Goal: Information Seeking & Learning: Learn about a topic

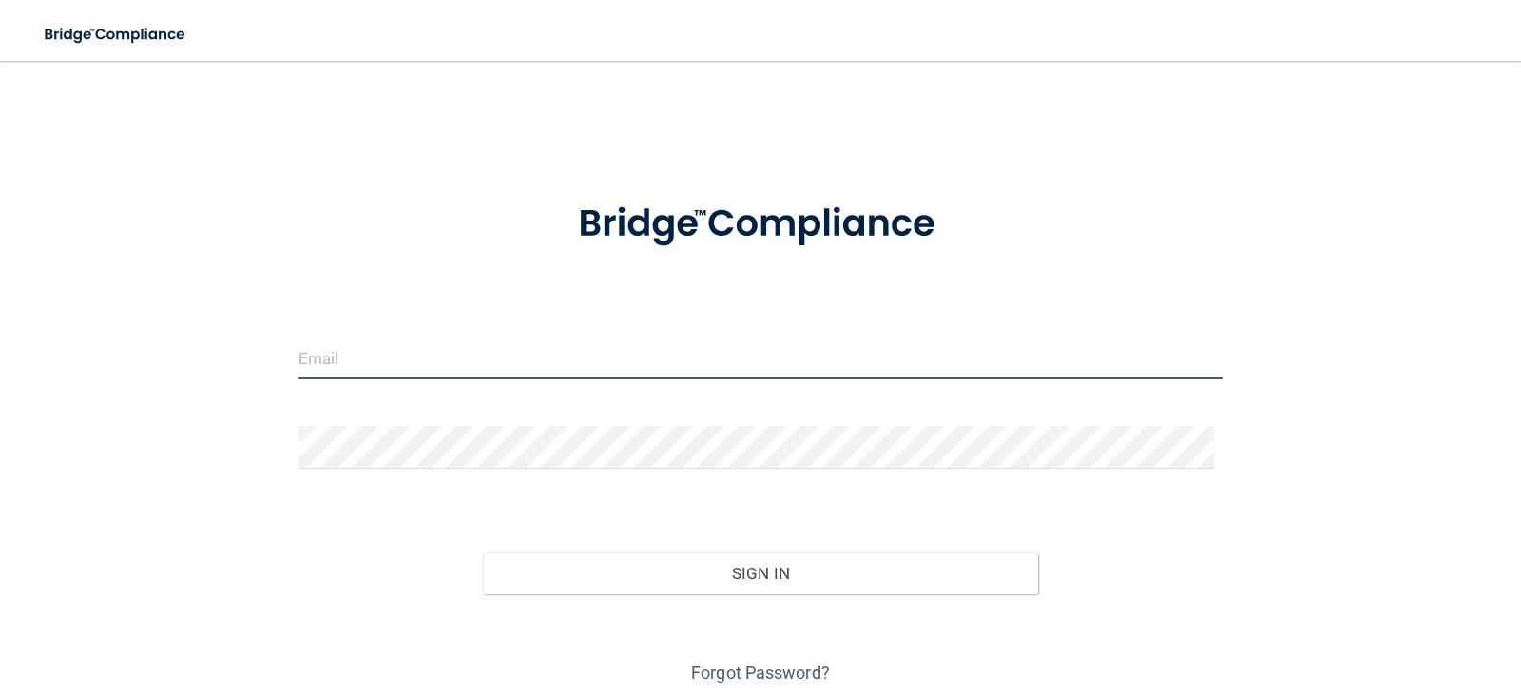
click at [490, 358] on input "email" at bounding box center [761, 358] width 925 height 43
type input "[EMAIL_ADDRESS][DOMAIN_NAME]"
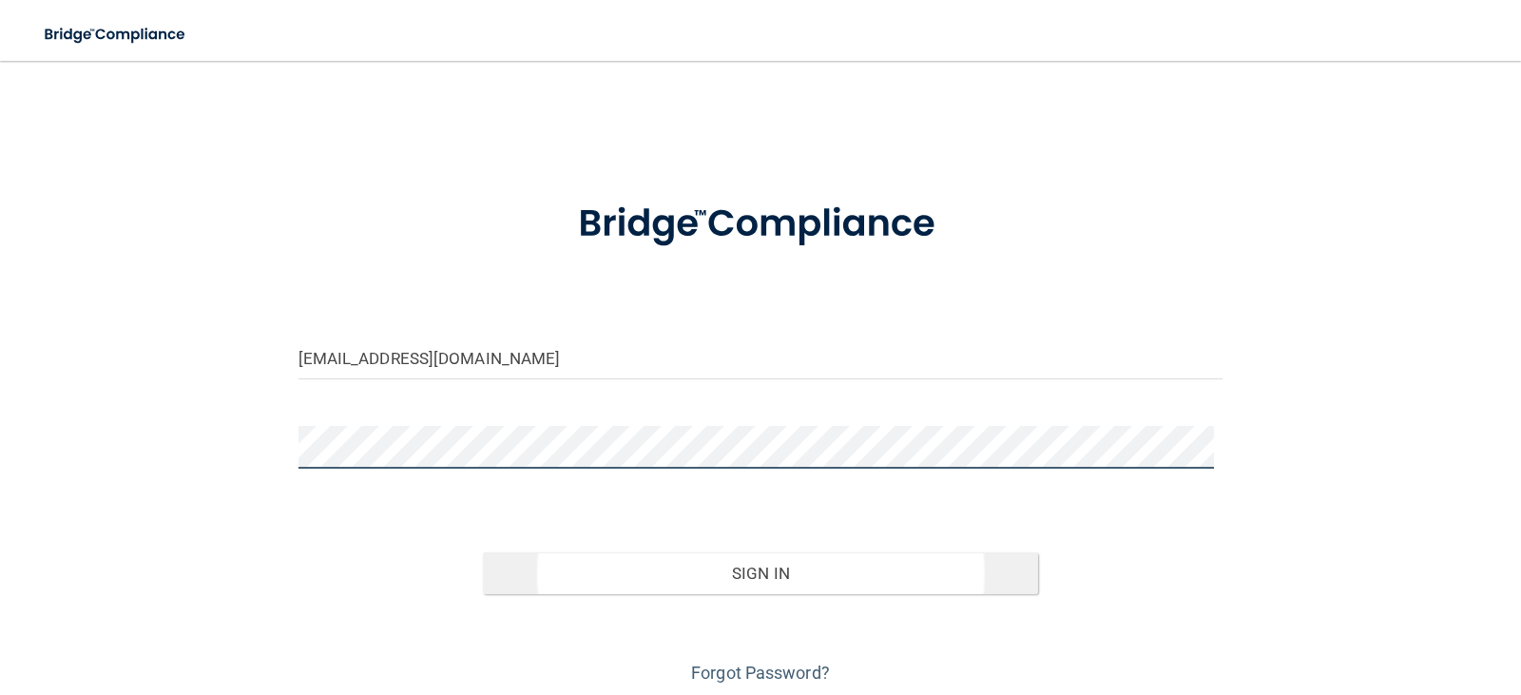
click at [483, 552] on button "Sign In" at bounding box center [760, 573] width 555 height 42
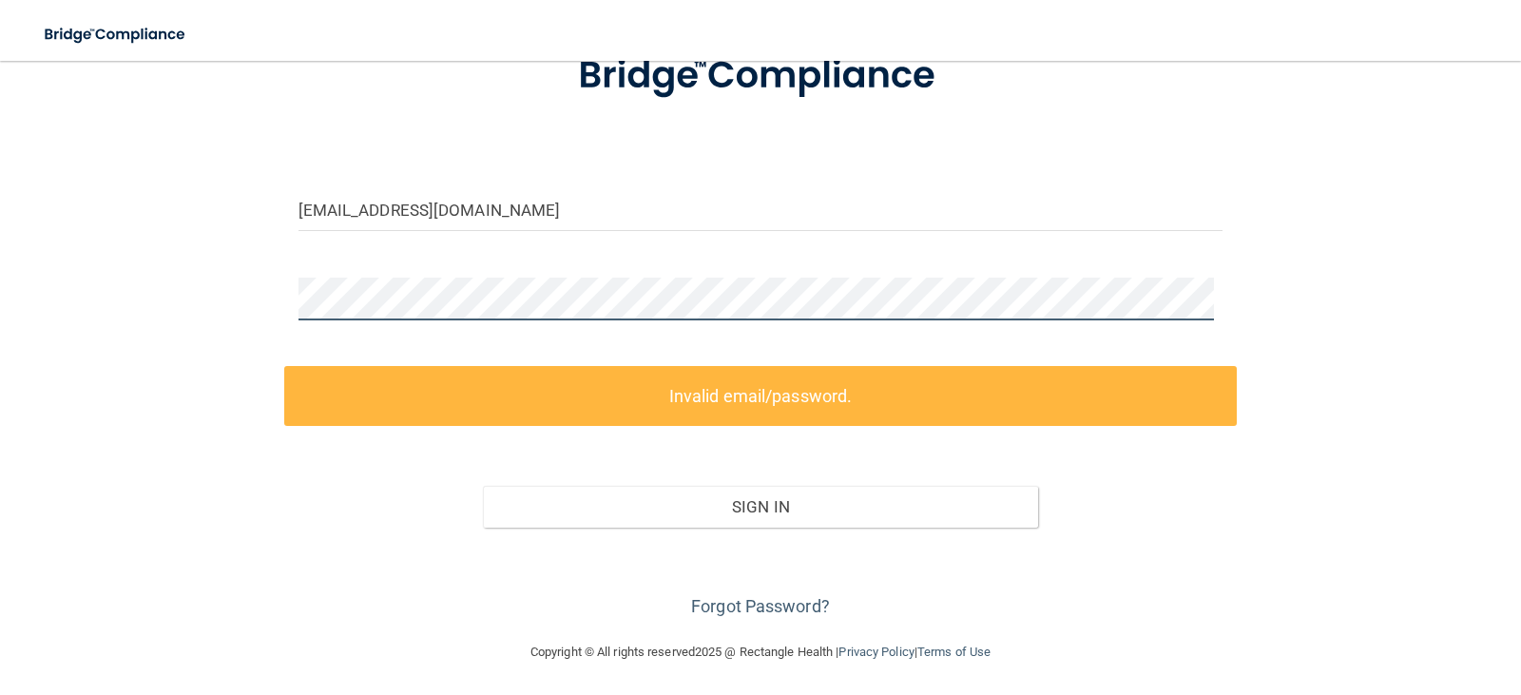
scroll to position [151, 0]
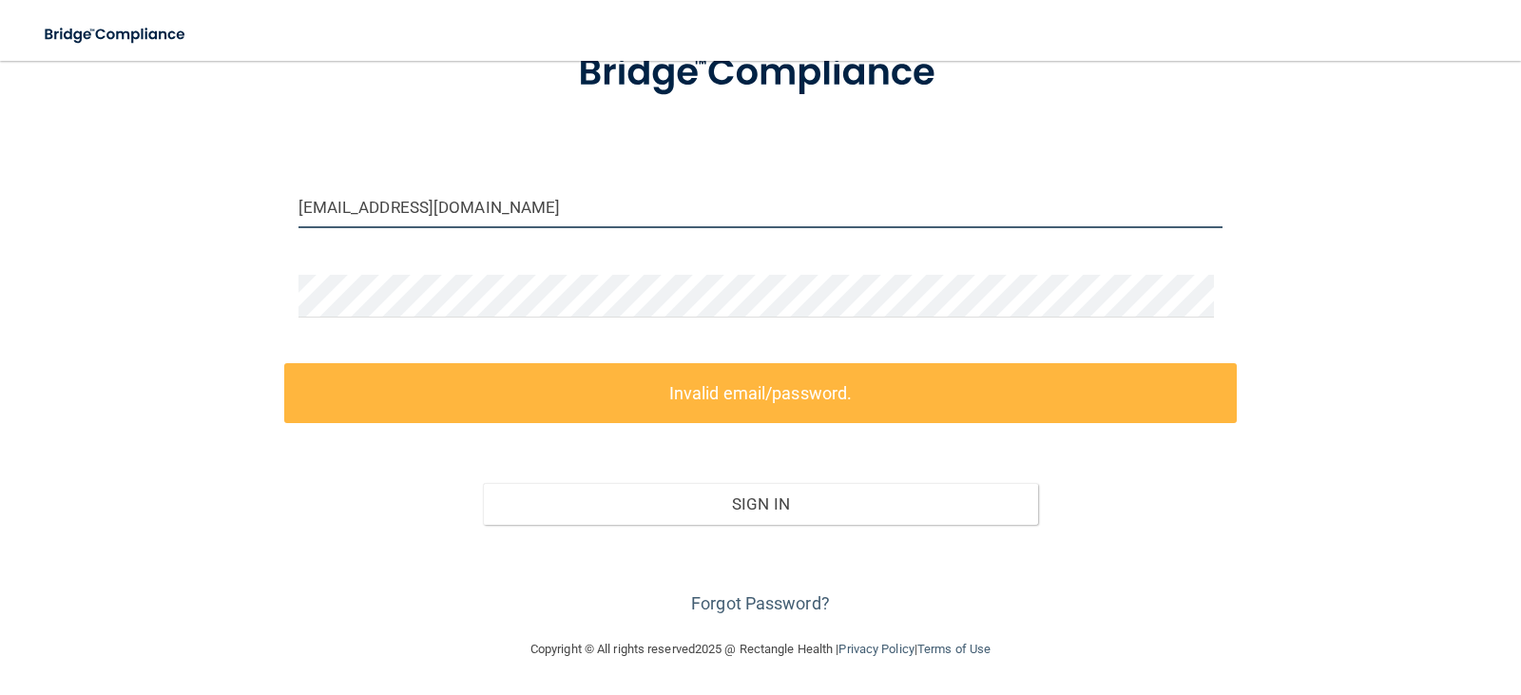
drag, startPoint x: 570, startPoint y: 223, endPoint x: 86, endPoint y: 140, distance: 491.2
click at [86, 140] on div "[EMAIL_ADDRESS][DOMAIN_NAME] Invalid email/password. You don't have permission …" at bounding box center [760, 274] width 1445 height 690
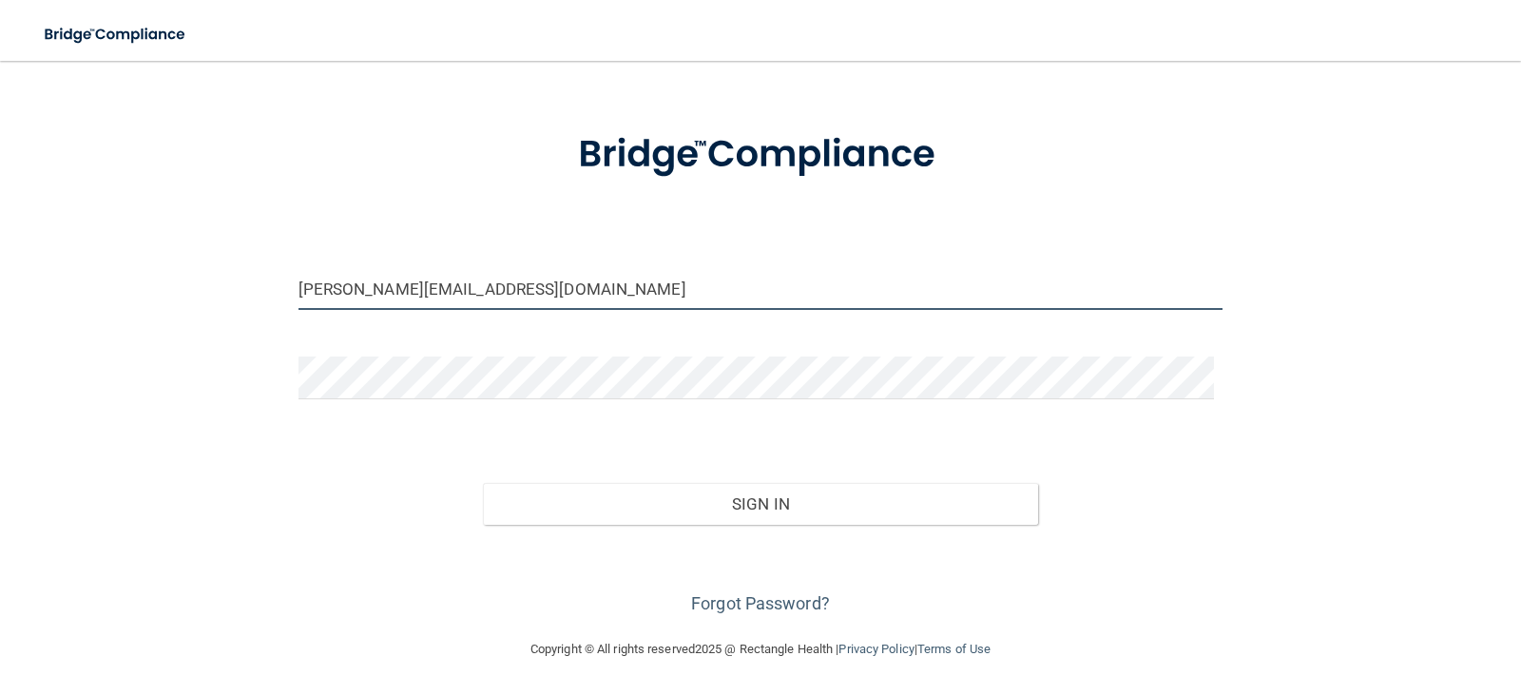
scroll to position [69, 0]
type input "[PERSON_NAME][EMAIL_ADDRESS][DOMAIN_NAME]"
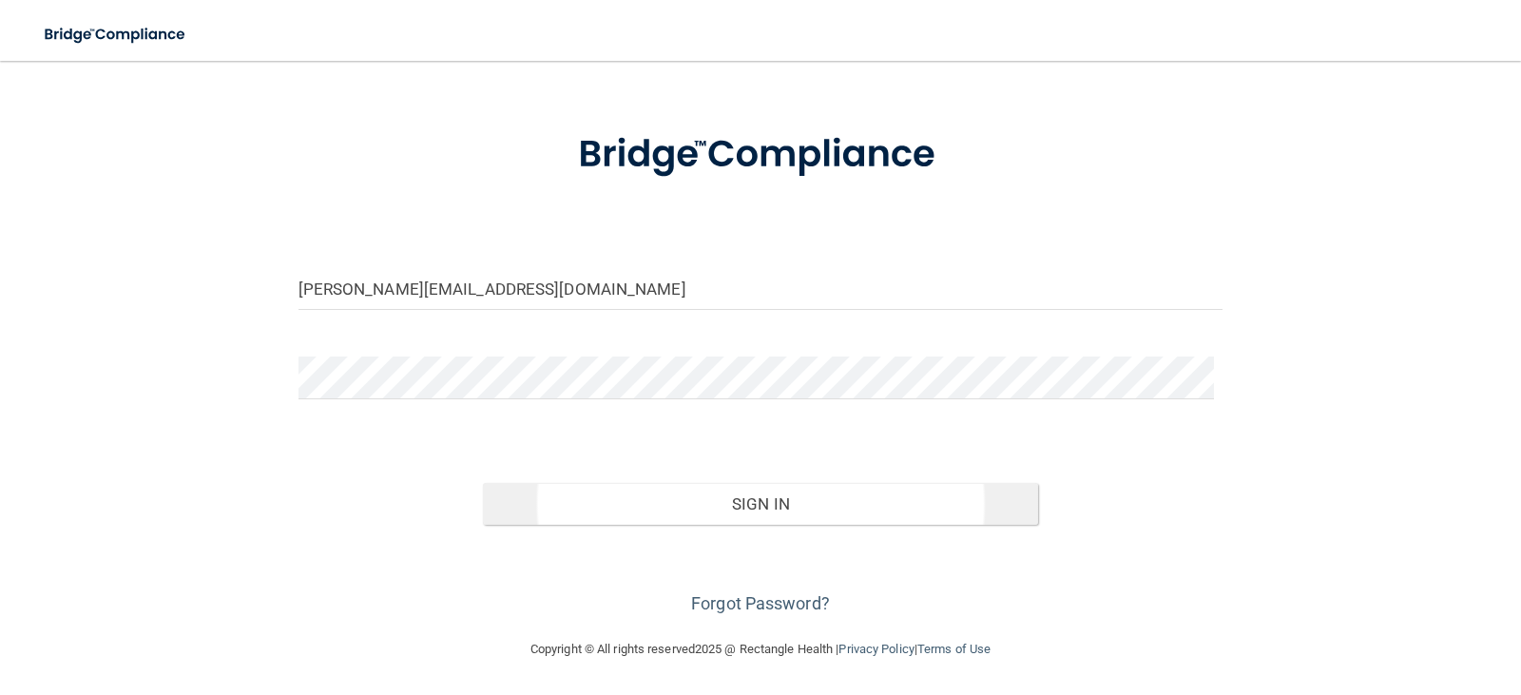
drag, startPoint x: 727, startPoint y: 474, endPoint x: 727, endPoint y: 488, distance: 14.3
click at [727, 483] on div "Sign In" at bounding box center [761, 485] width 954 height 80
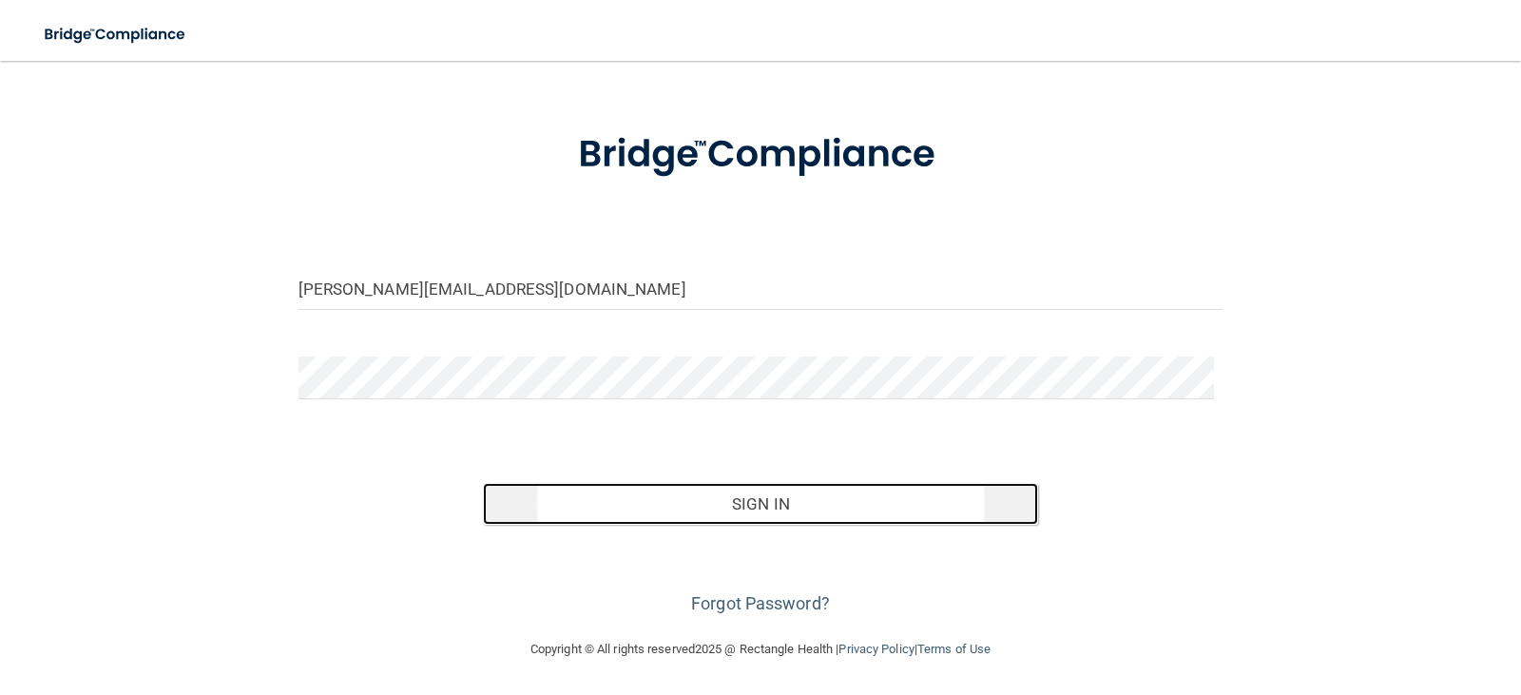
click at [727, 488] on button "Sign In" at bounding box center [760, 504] width 555 height 42
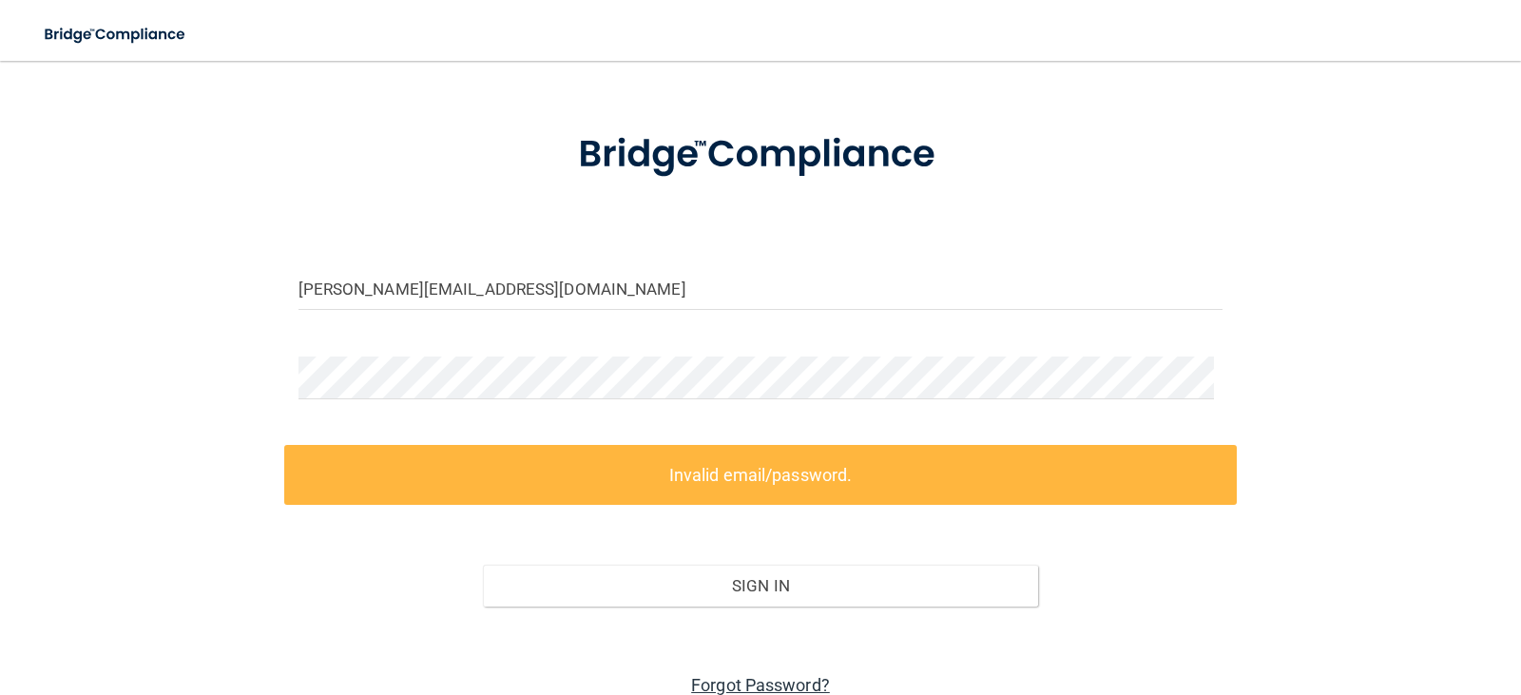
click at [745, 678] on link "Forgot Password?" at bounding box center [760, 685] width 139 height 20
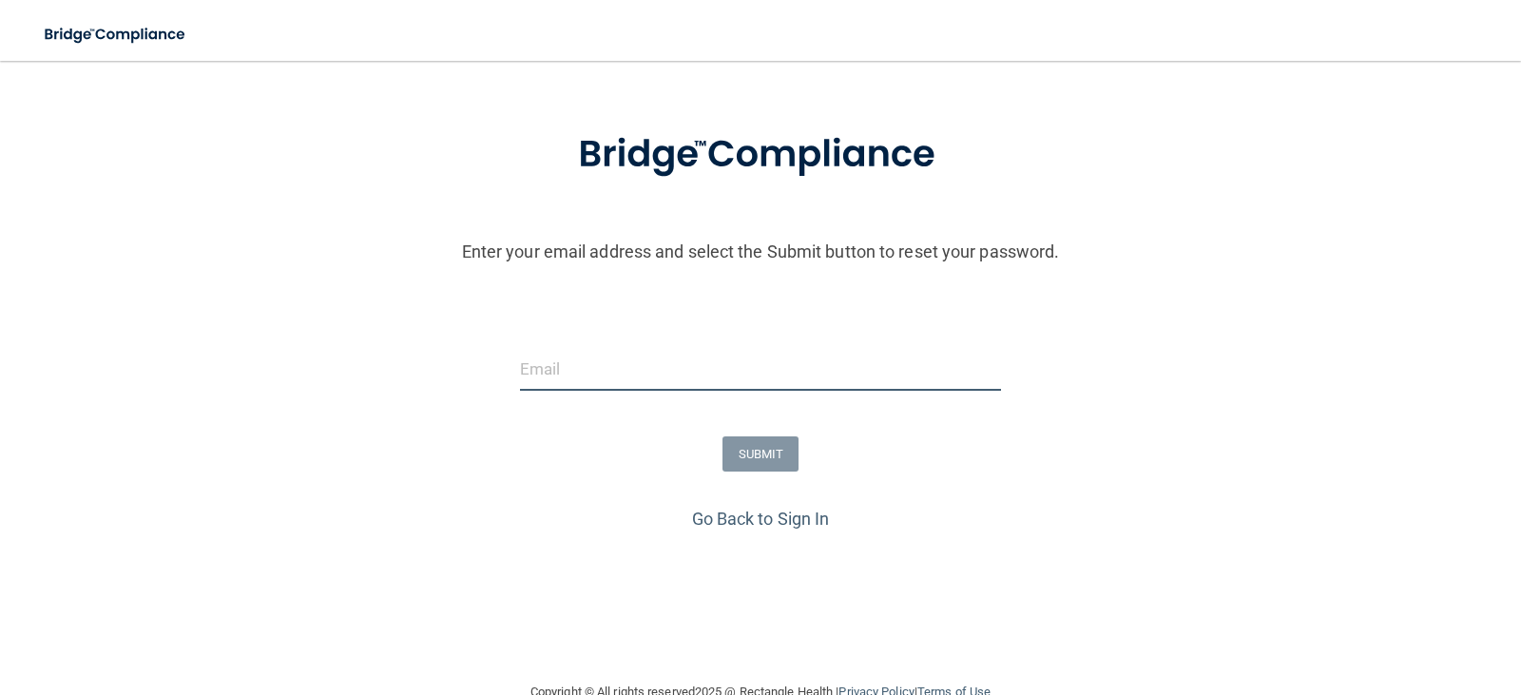
click at [854, 368] on input "email" at bounding box center [761, 369] width 482 height 43
type input "[PERSON_NAME][EMAIL_ADDRESS][DOMAIN_NAME]"
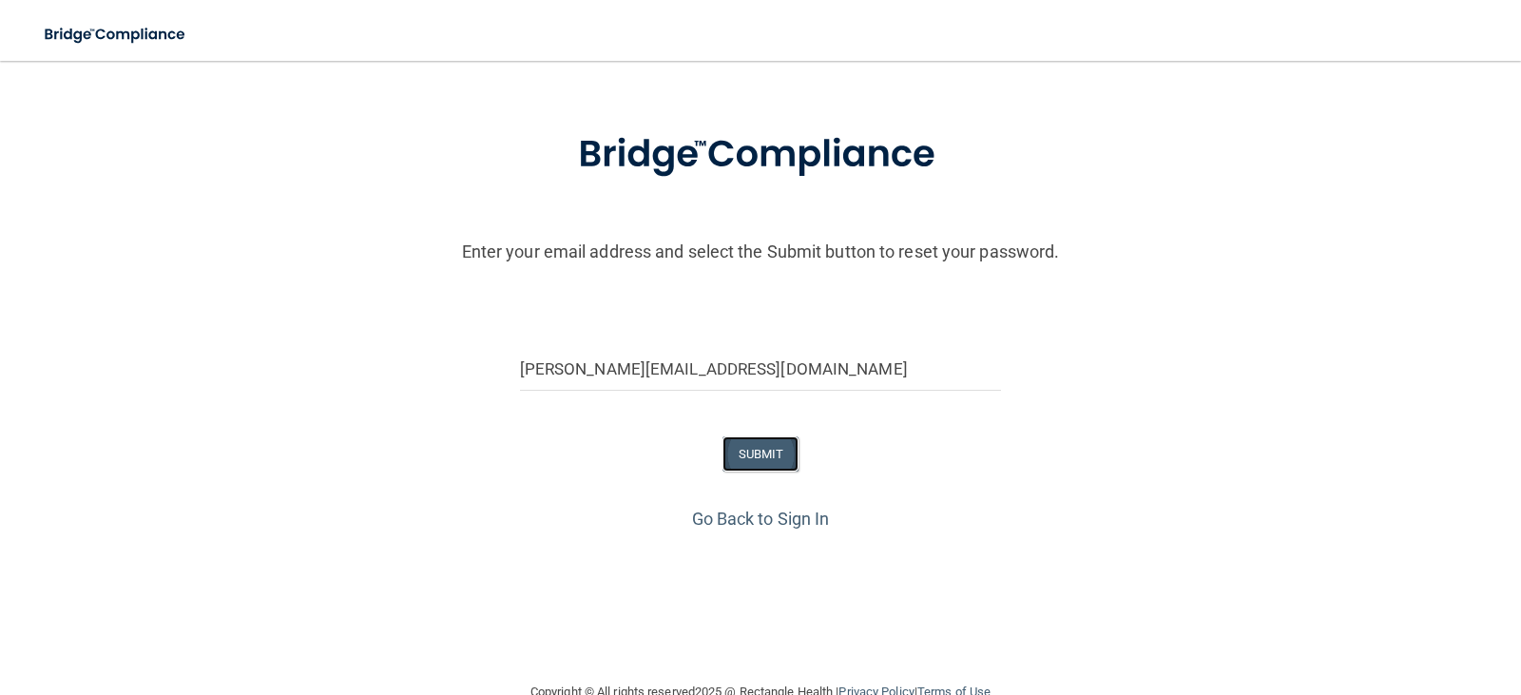
click at [774, 466] on button "SUBMIT" at bounding box center [761, 453] width 77 height 35
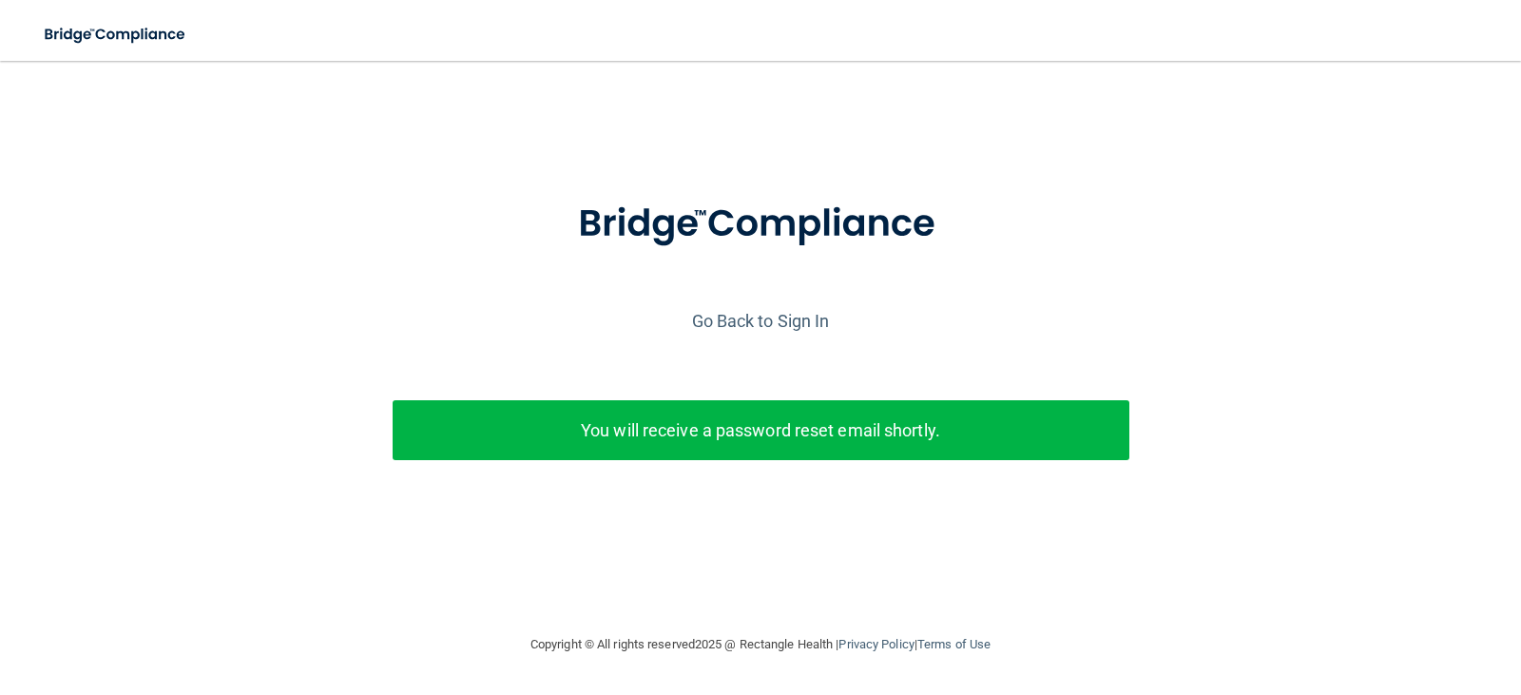
click at [719, 434] on p "You will receive a password reset email shortly." at bounding box center [761, 430] width 708 height 31
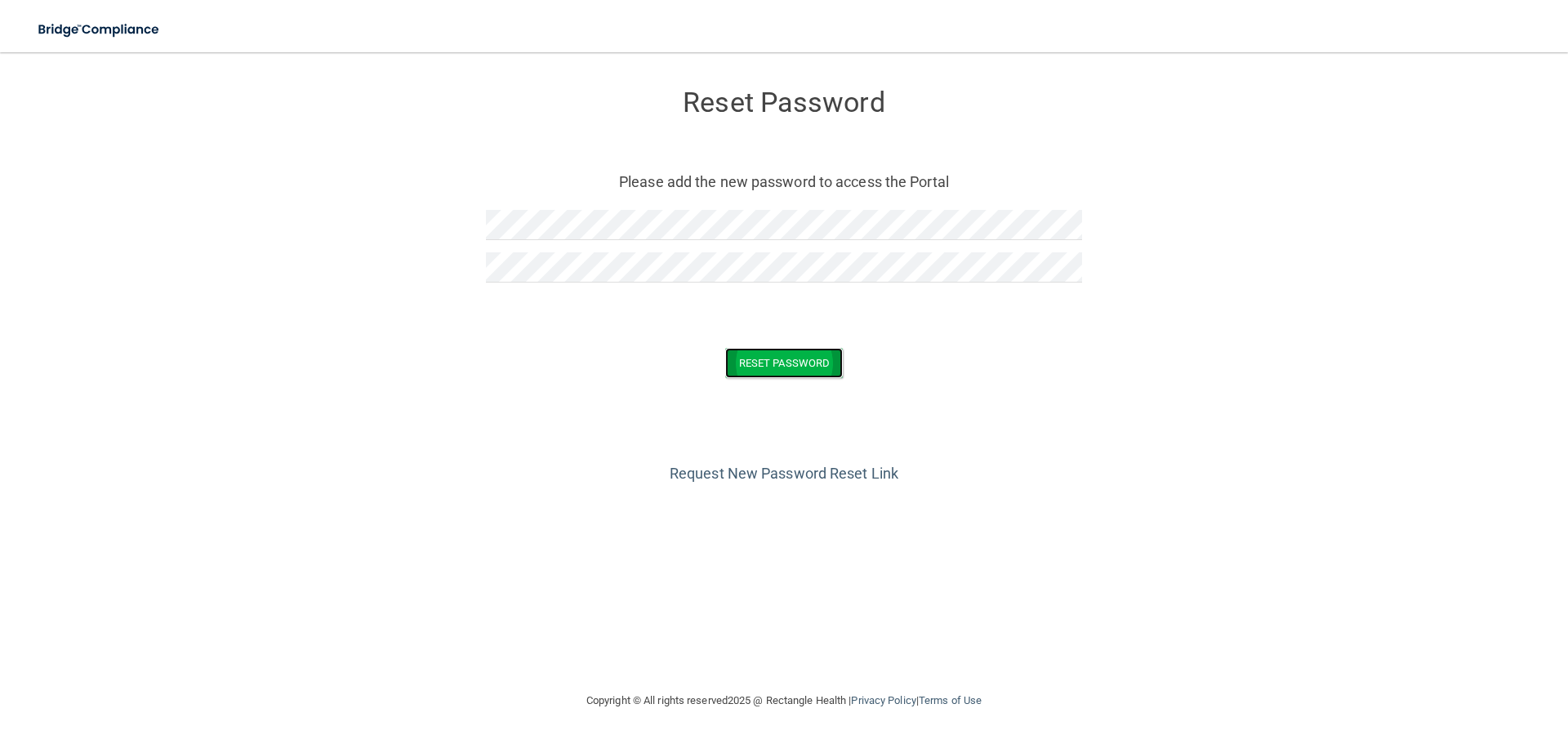
click at [791, 356] on button "Reset Password" at bounding box center [783, 363] width 118 height 30
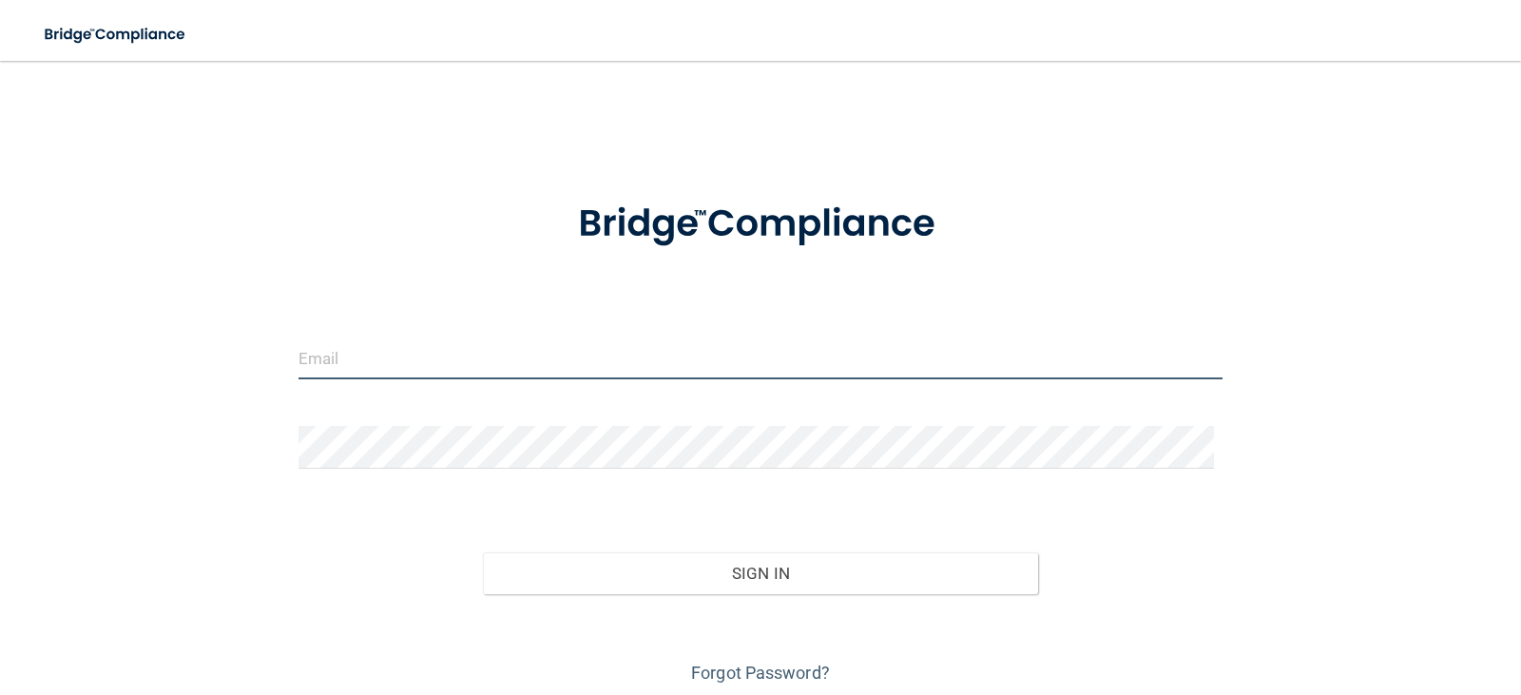
click at [363, 365] on input "email" at bounding box center [761, 358] width 925 height 43
type input "[PERSON_NAME][EMAIL_ADDRESS][DOMAIN_NAME]"
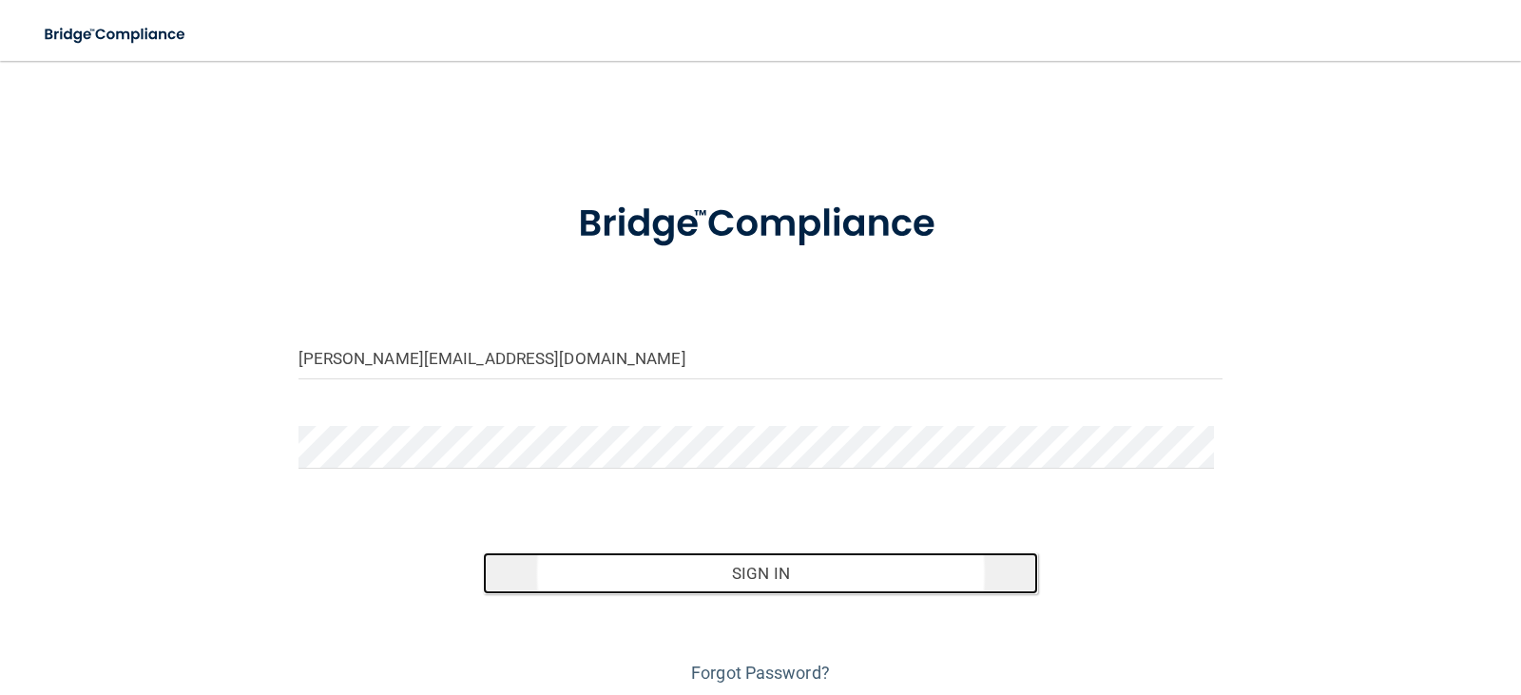
click at [822, 590] on button "Sign In" at bounding box center [760, 573] width 555 height 42
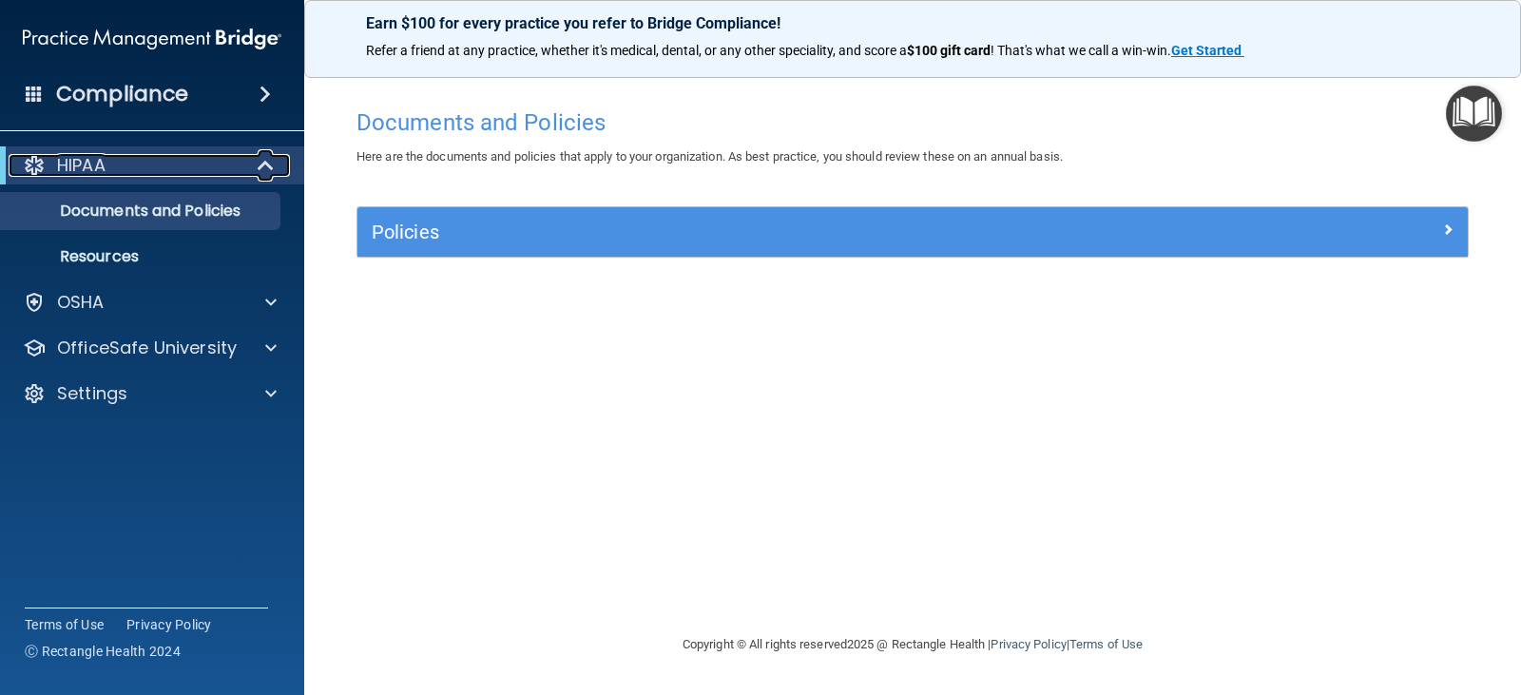
click at [87, 158] on p "HIPAA" at bounding box center [81, 165] width 48 height 23
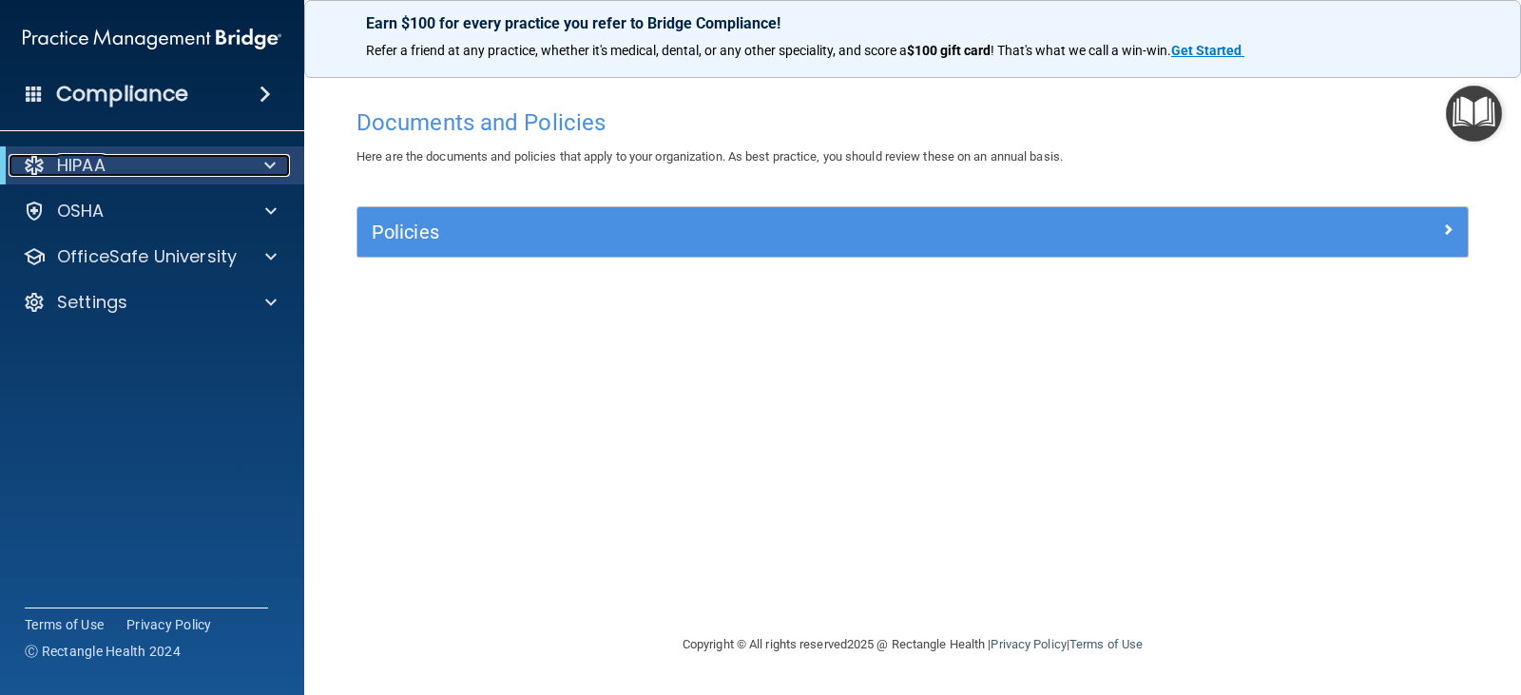
click at [87, 158] on p "HIPAA" at bounding box center [81, 165] width 48 height 23
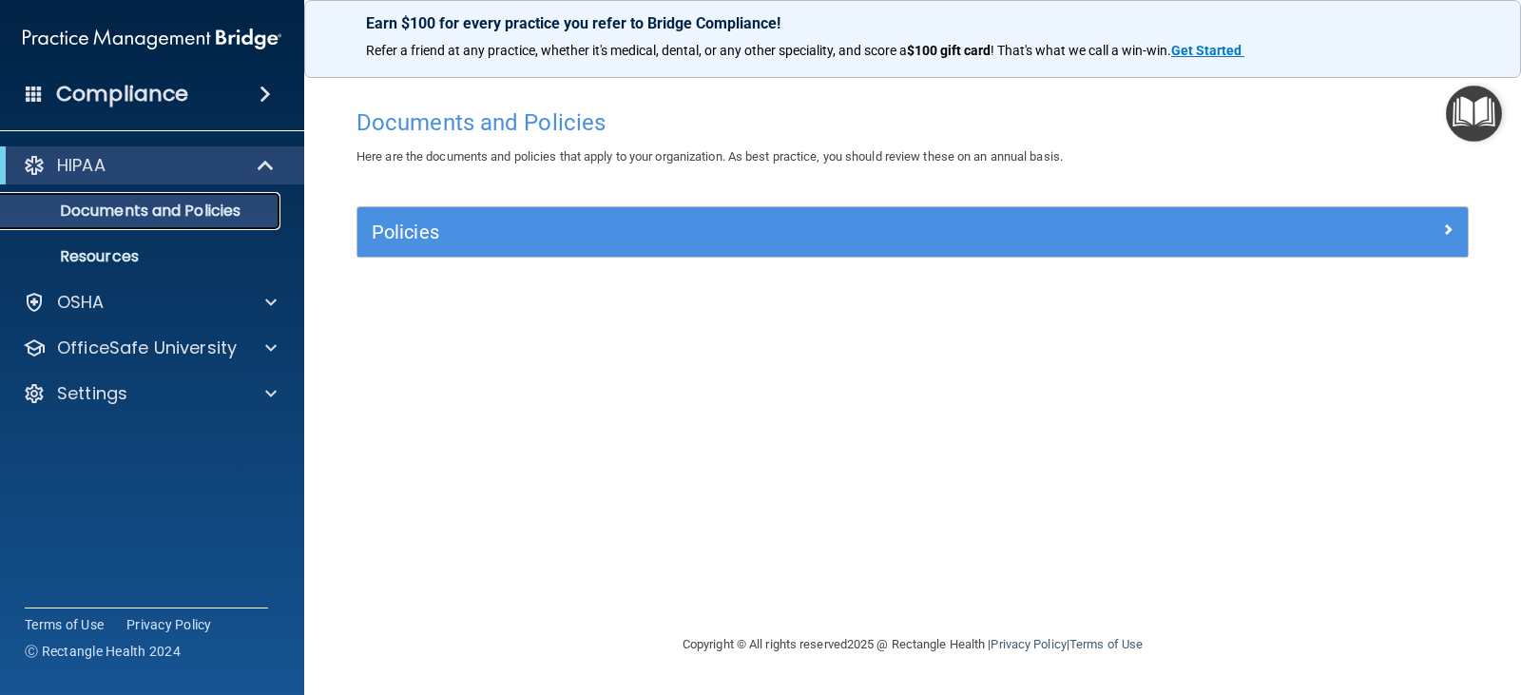
click at [104, 209] on p "Documents and Policies" at bounding box center [142, 211] width 260 height 19
click at [648, 214] on div "Policies" at bounding box center [913, 231] width 1111 height 49
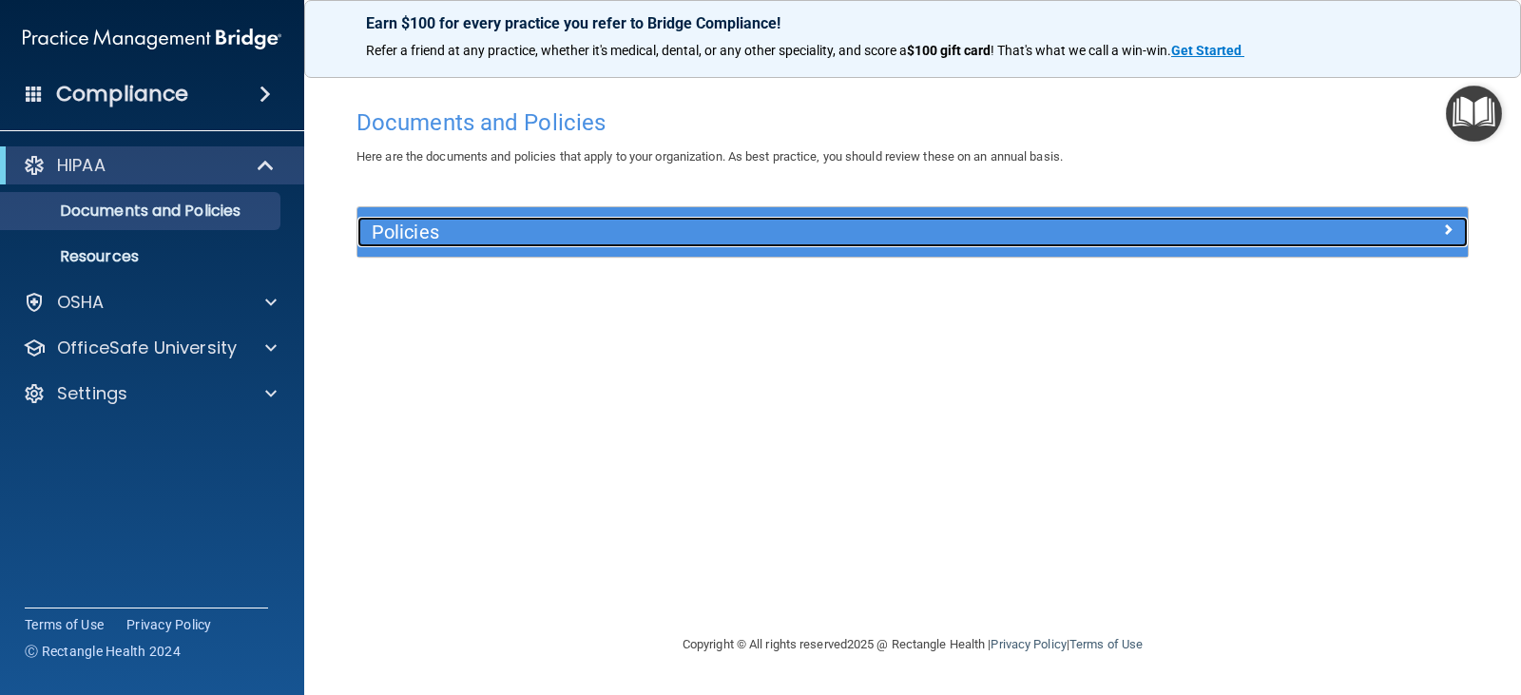
click at [637, 237] on h5 "Policies" at bounding box center [774, 232] width 804 height 21
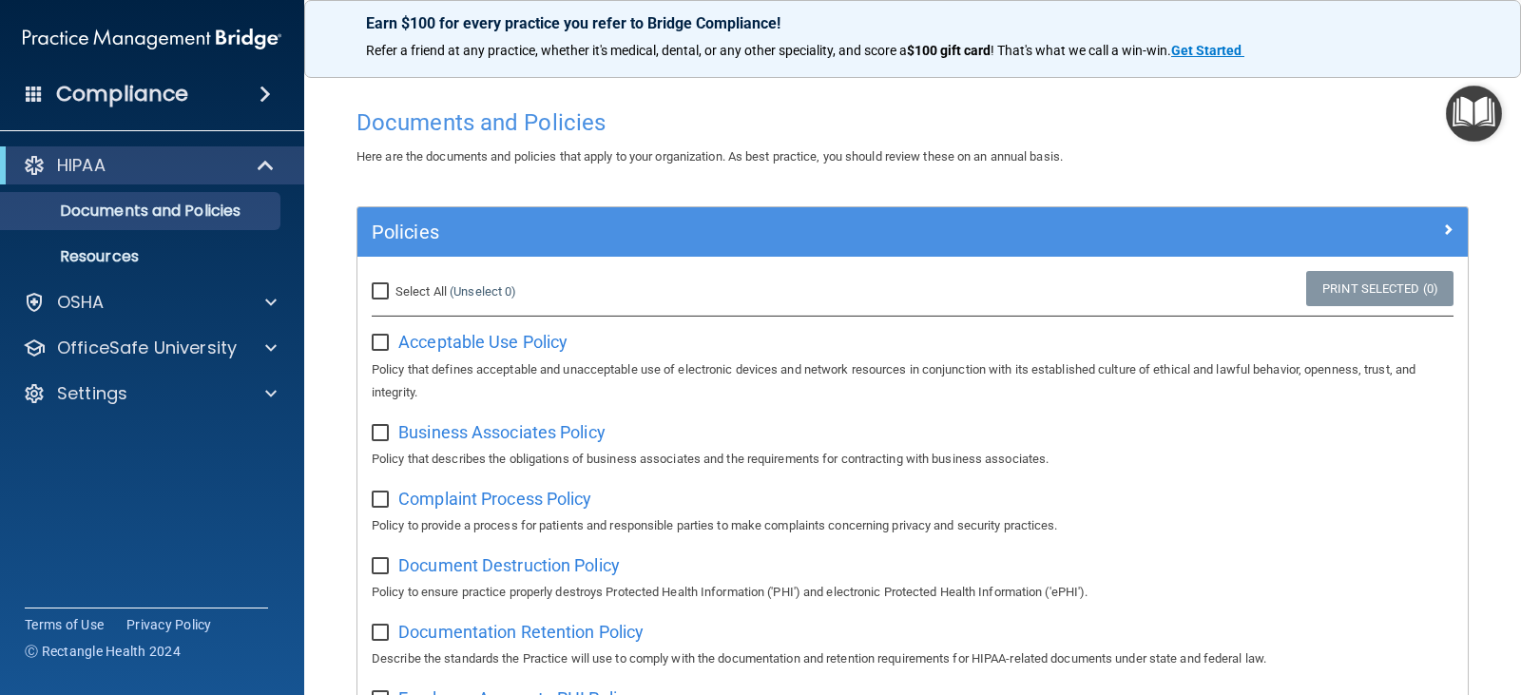
click at [471, 302] on label "Select All (Unselect 0) Unselect All" at bounding box center [444, 292] width 145 height 23
click at [394, 300] on input "Select All (Unselect 0) Unselect All" at bounding box center [383, 291] width 22 height 15
checkbox input "true"
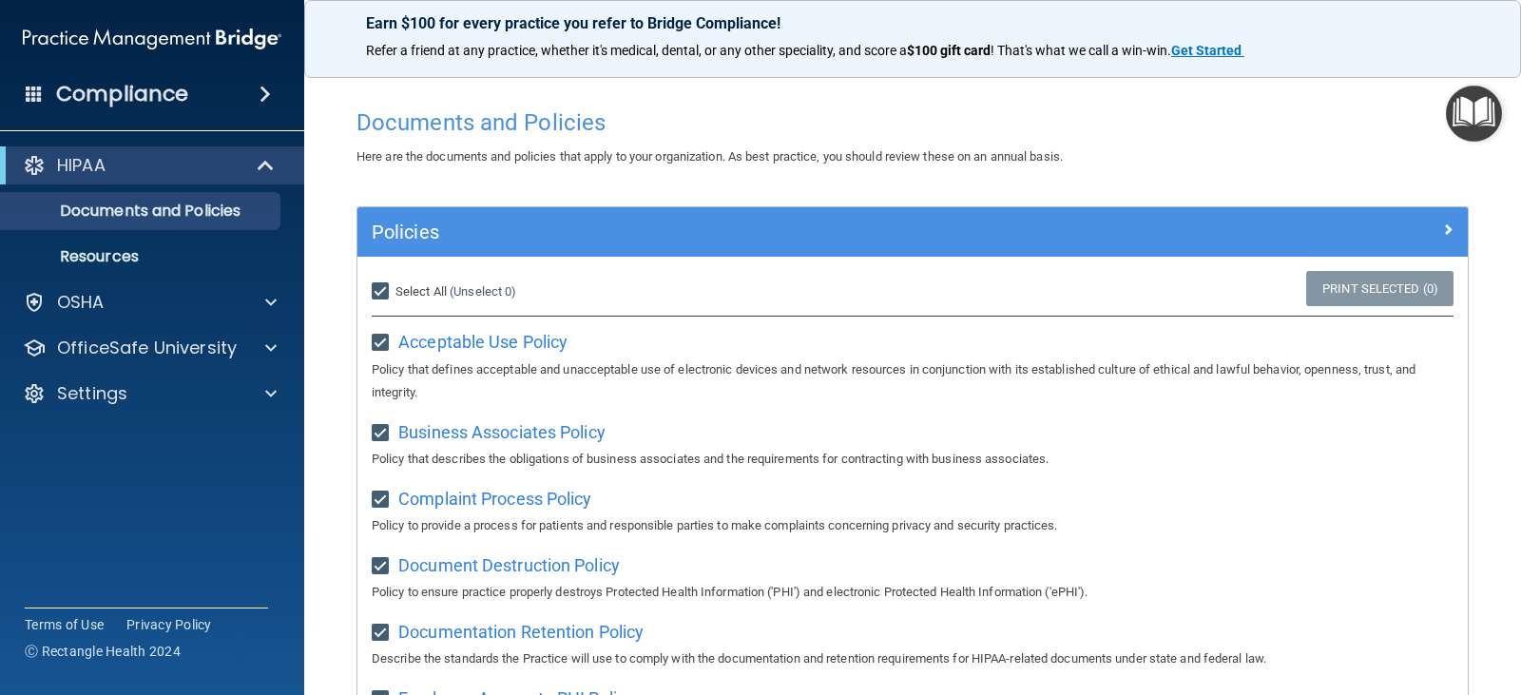
checkbox input "true"
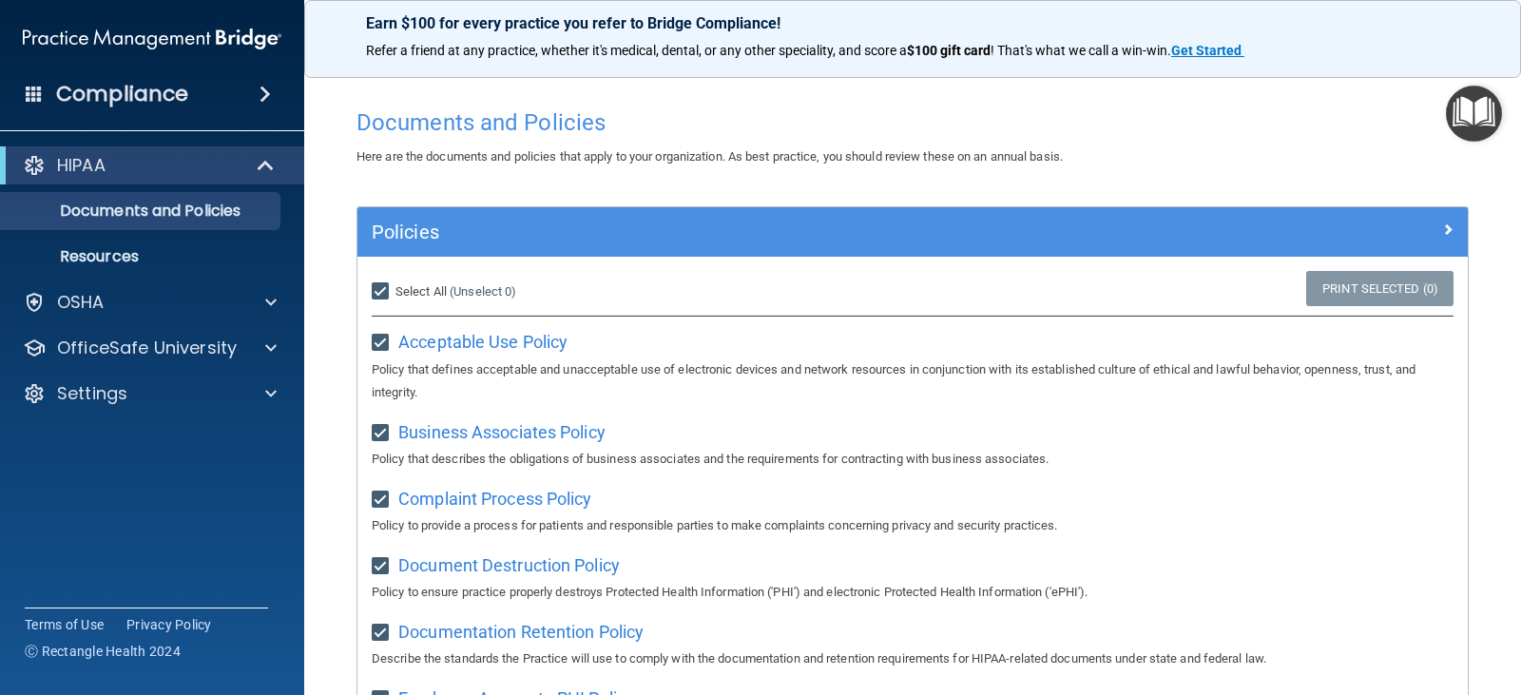
checkbox input "true"
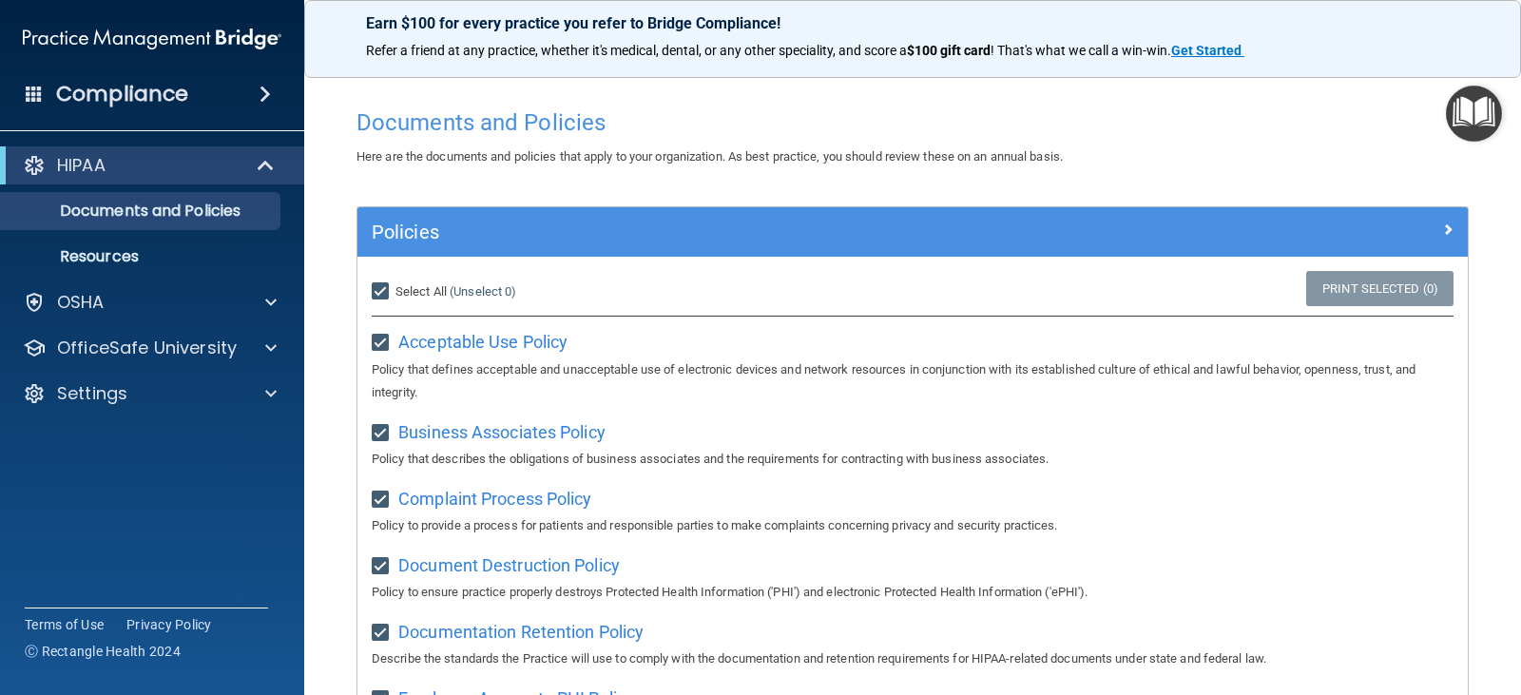
checkbox input "true"
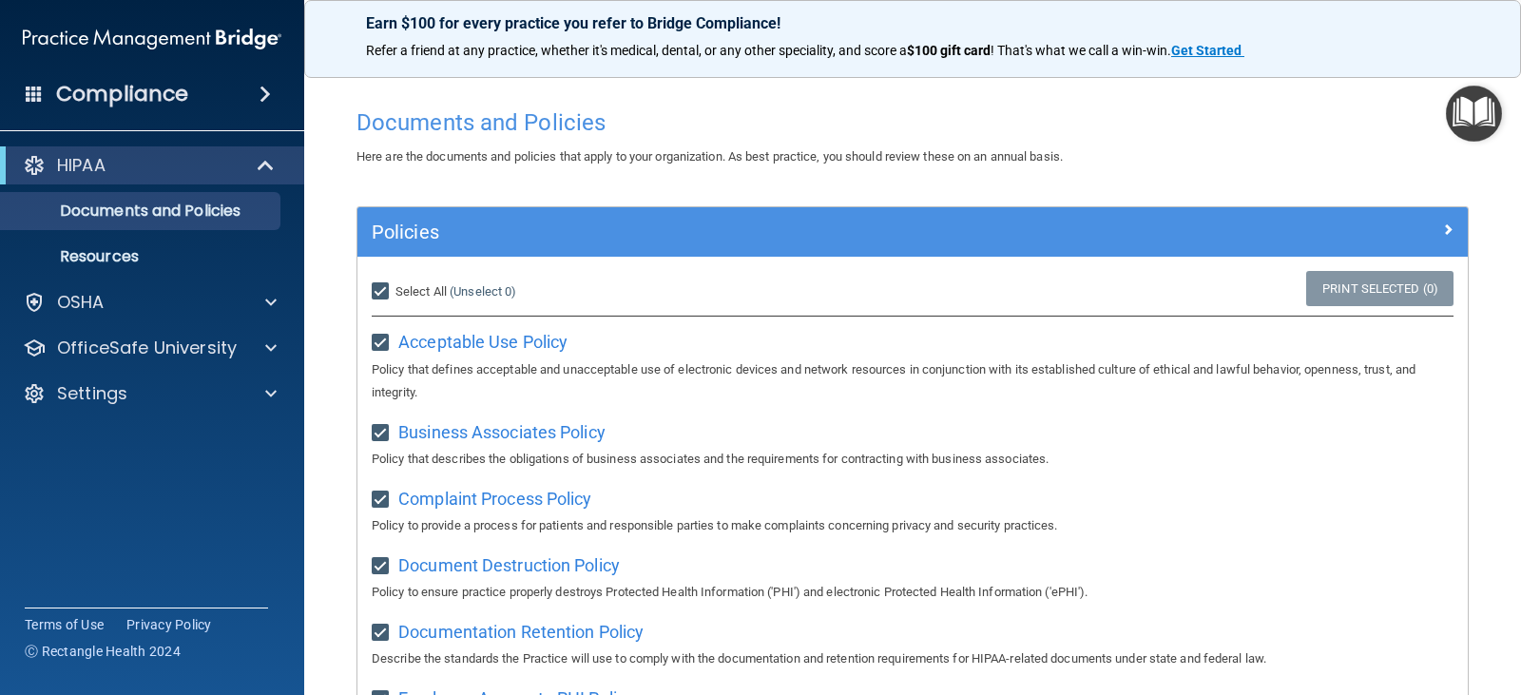
checkbox input "true"
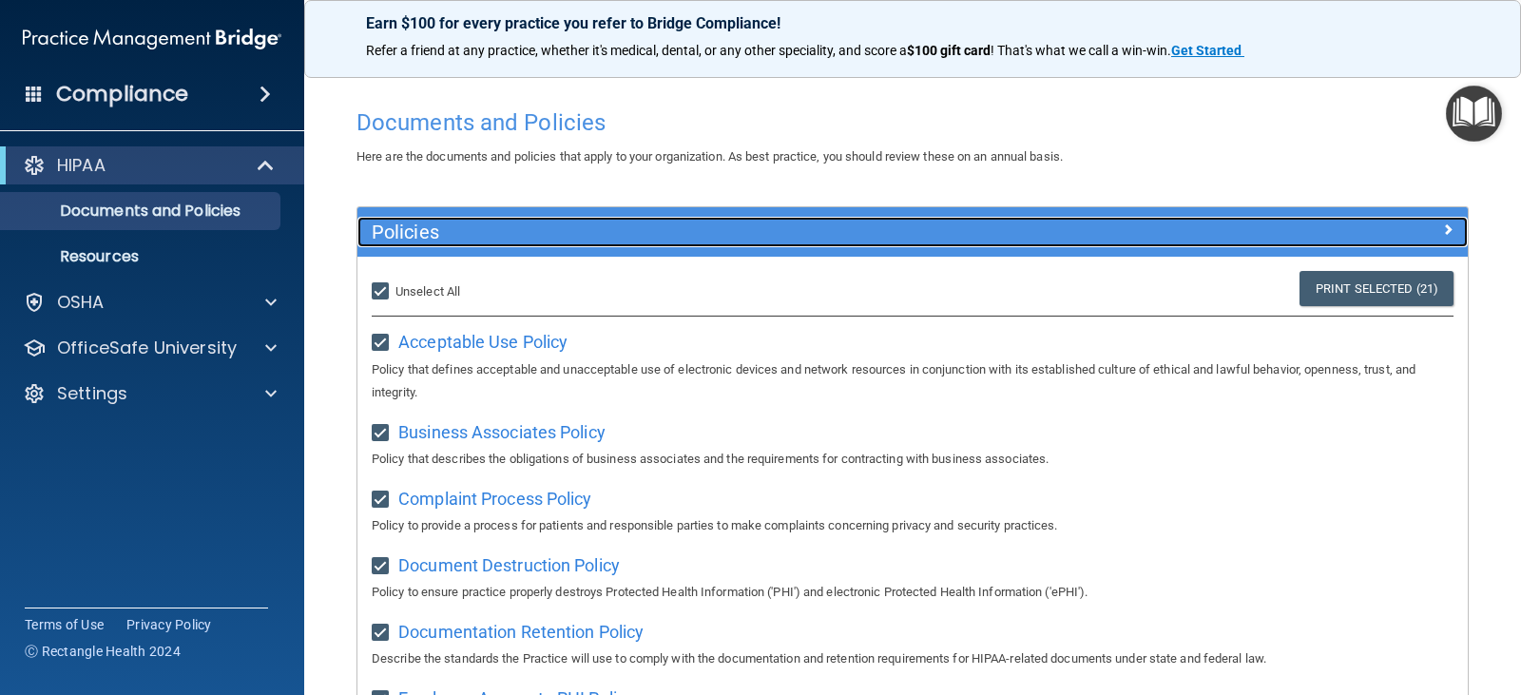
click at [1425, 235] on div at bounding box center [1329, 228] width 278 height 23
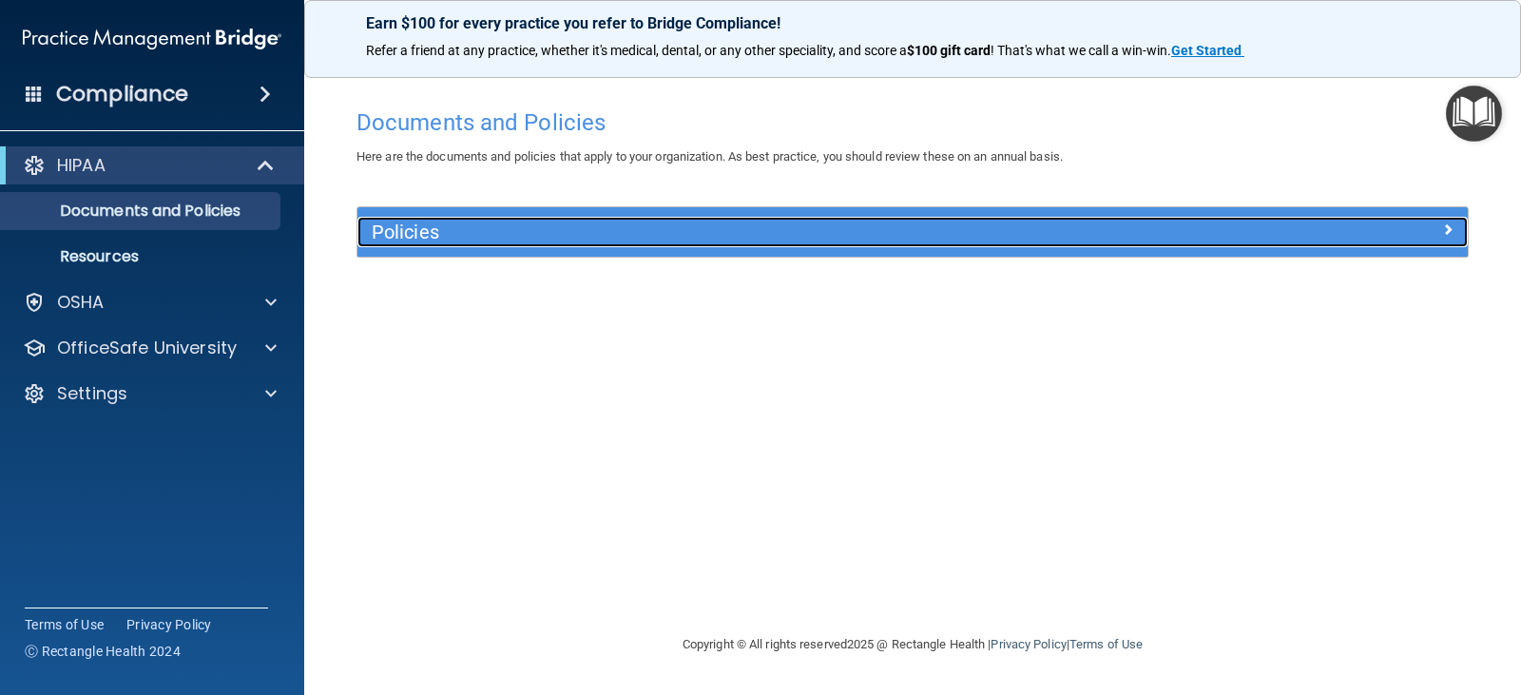
click at [1318, 228] on div at bounding box center [1329, 228] width 278 height 23
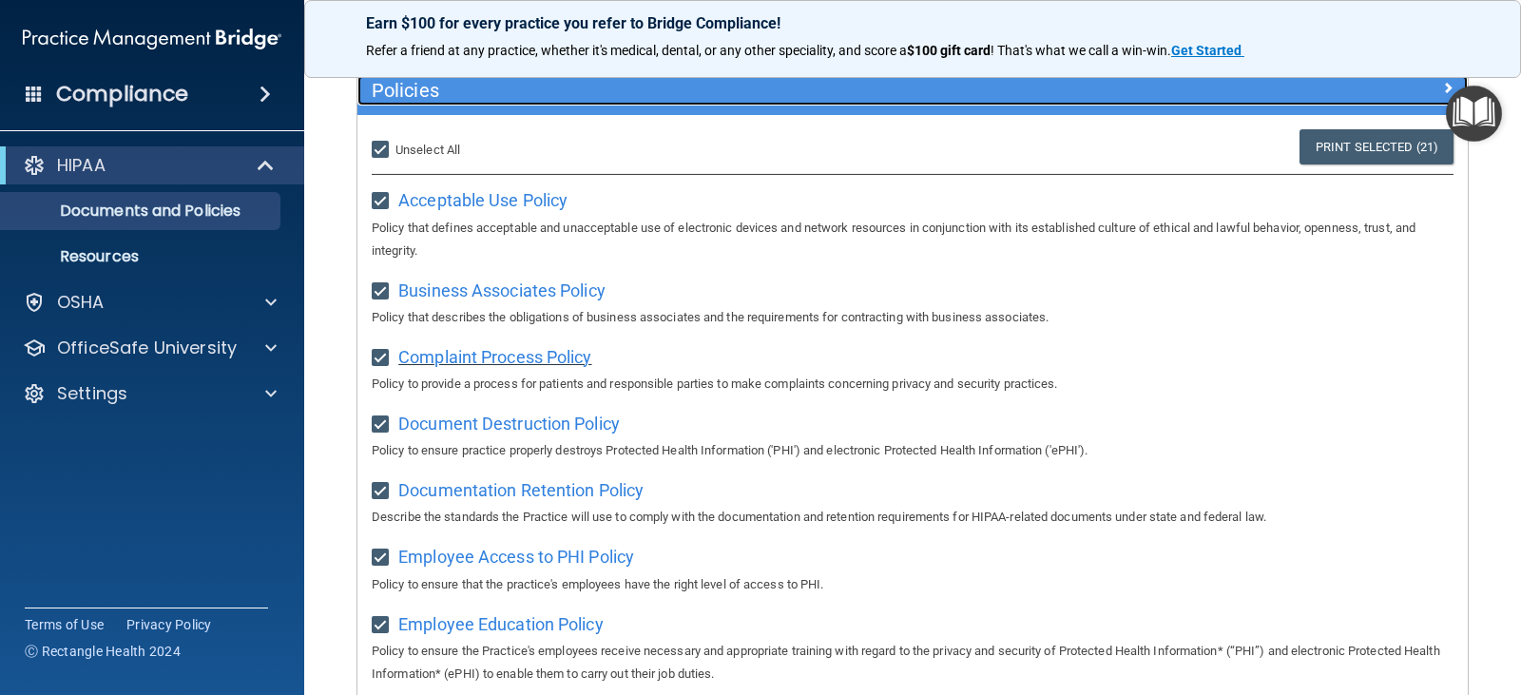
scroll to position [190, 0]
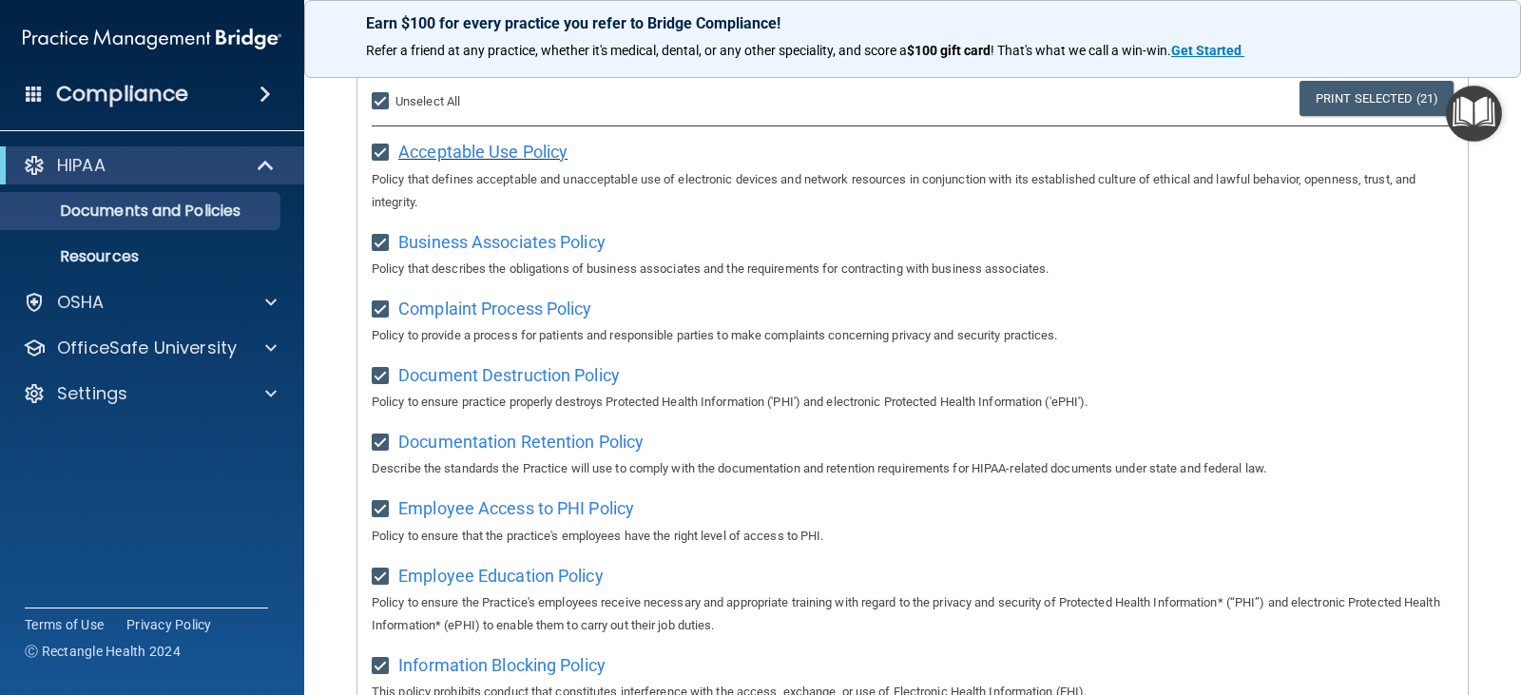
click at [526, 149] on span "Acceptable Use Policy" at bounding box center [482, 152] width 169 height 20
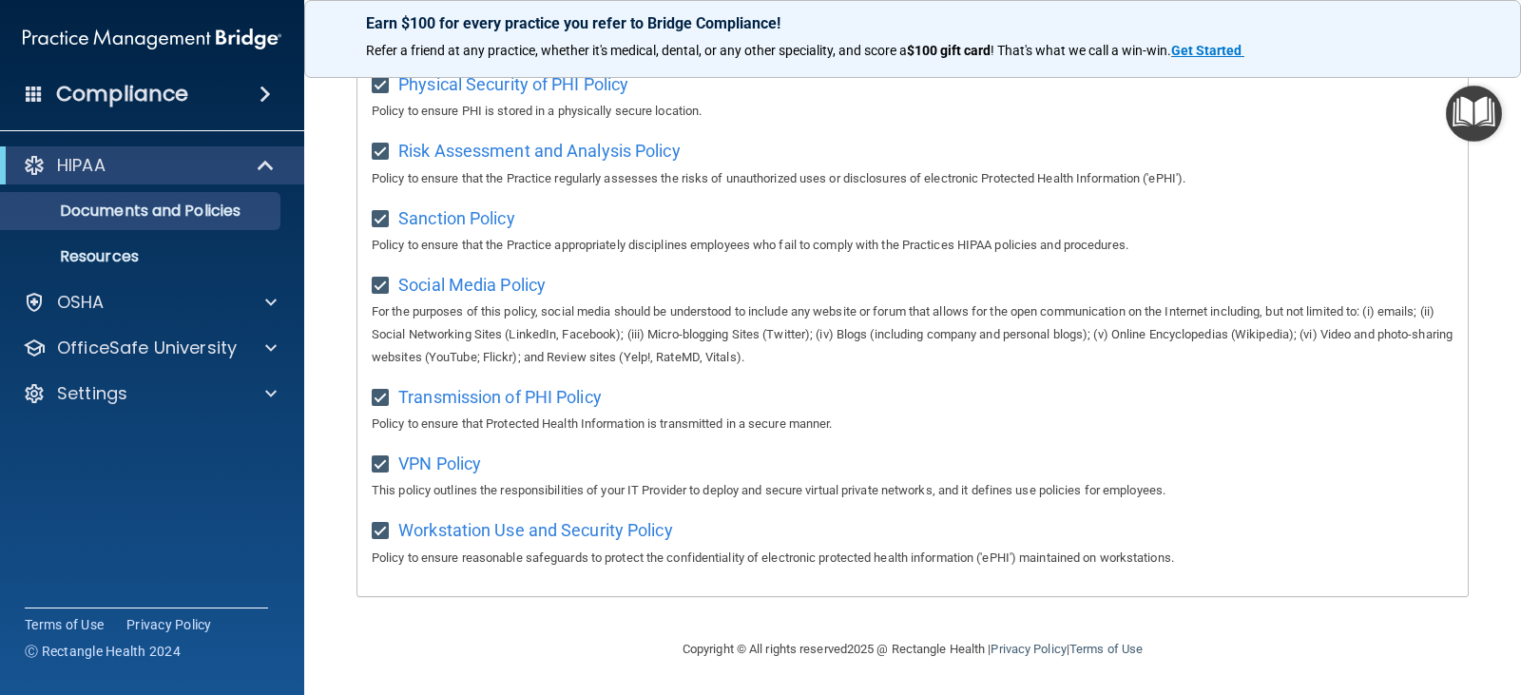
scroll to position [1258, 0]
click at [137, 260] on p "Resources" at bounding box center [142, 256] width 260 height 19
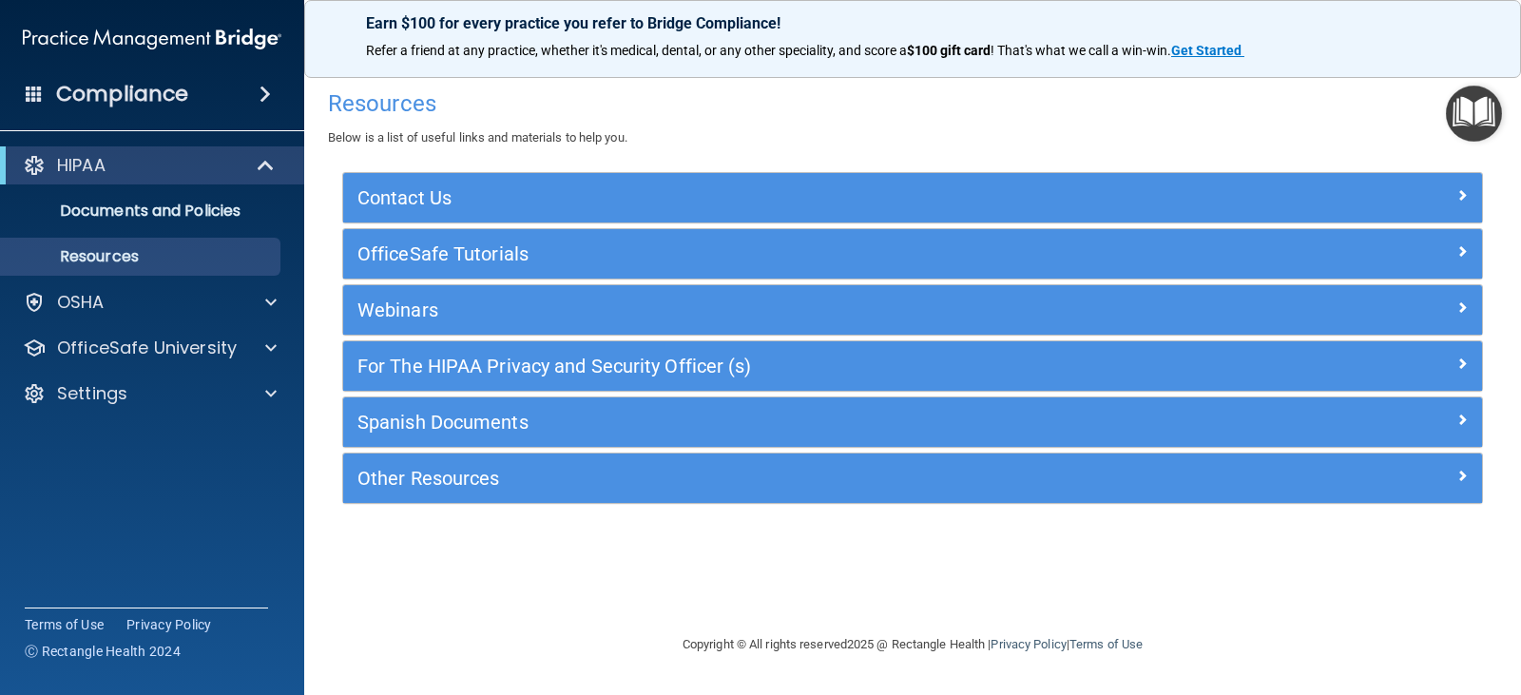
click at [143, 103] on h4 "Compliance" at bounding box center [122, 94] width 132 height 27
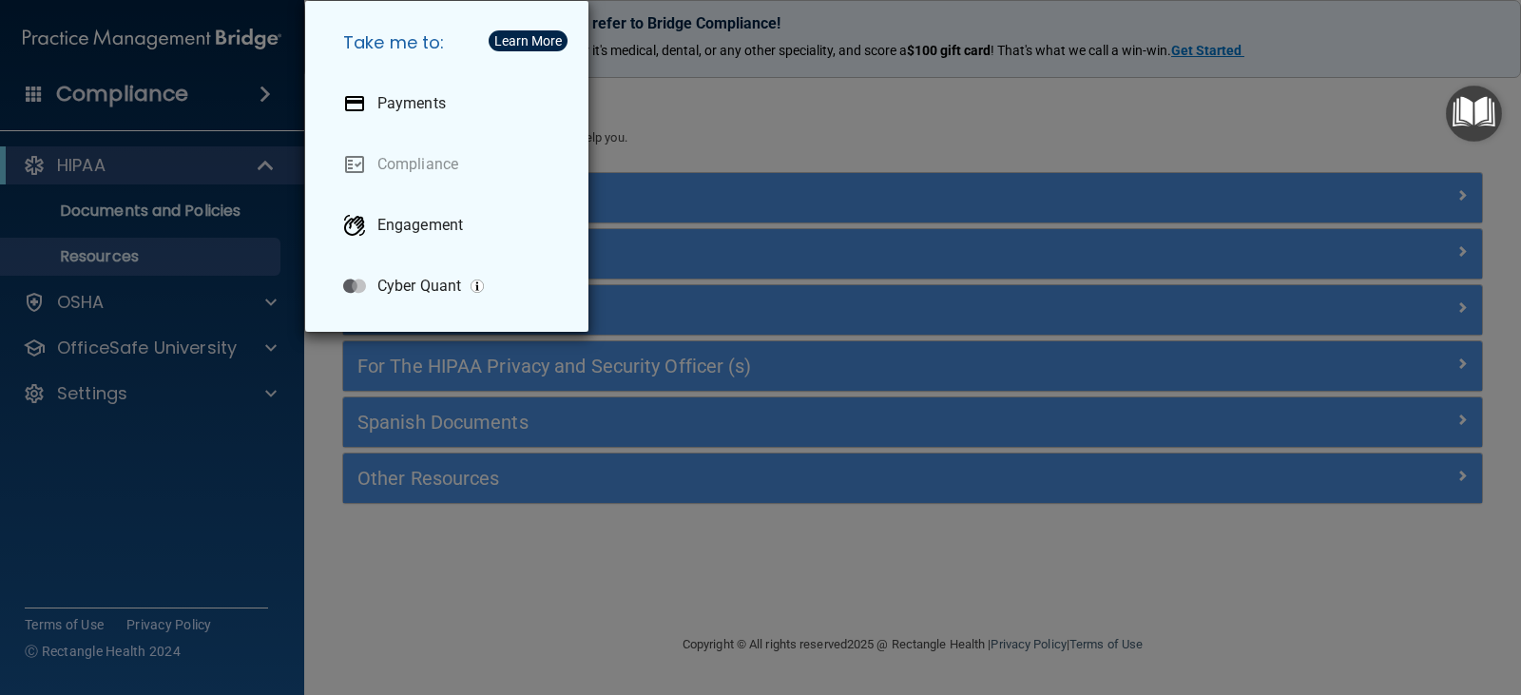
click at [246, 118] on div "Take me to: Payments Compliance Engagement Cyber Quant" at bounding box center [760, 347] width 1521 height 695
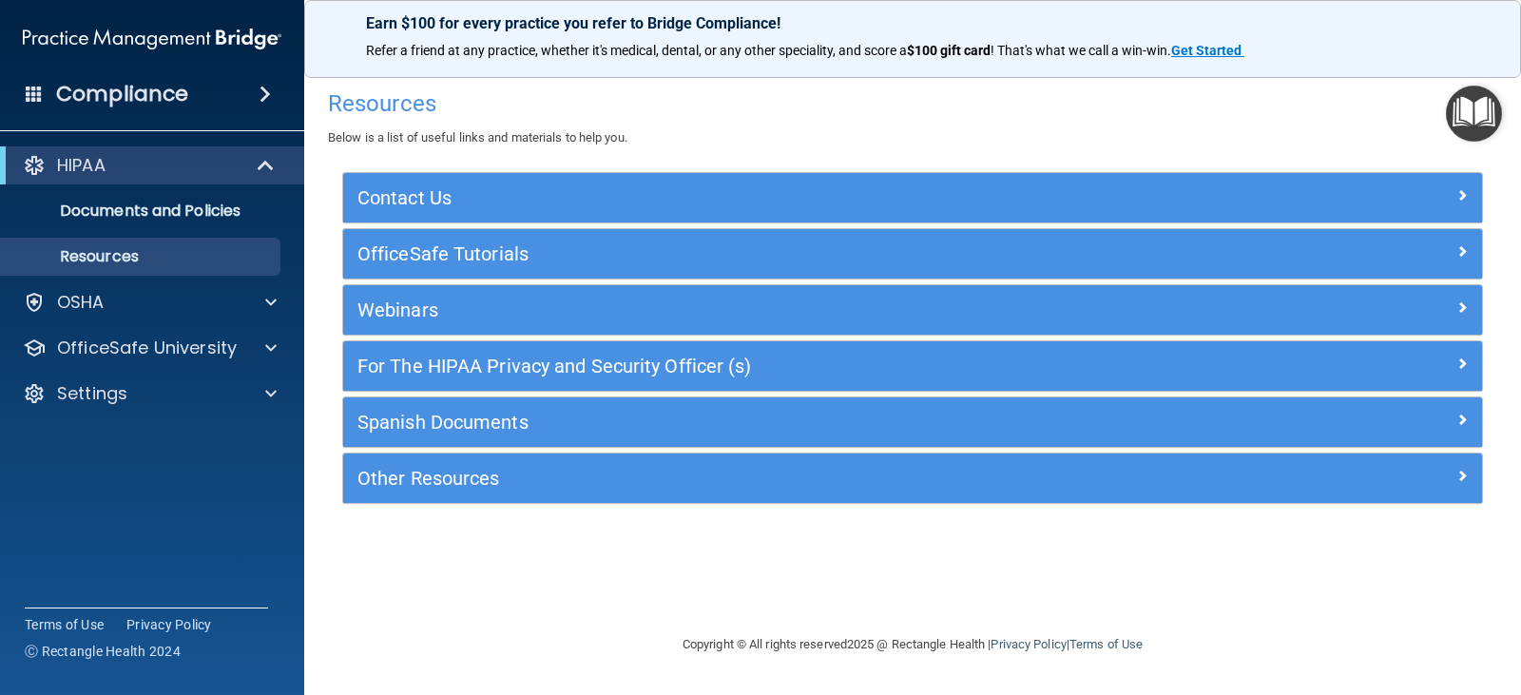
click at [200, 87] on div "Compliance" at bounding box center [152, 94] width 304 height 42
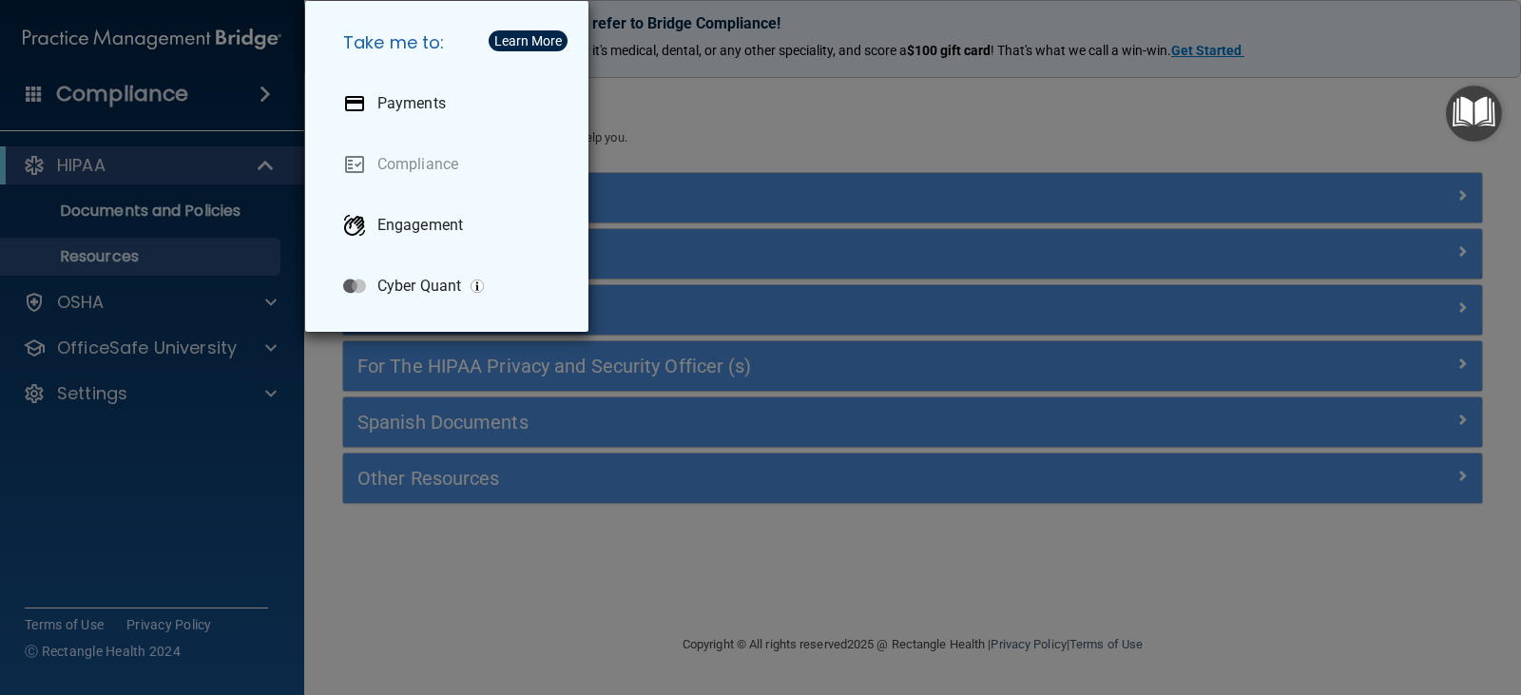
click at [261, 550] on div "Take me to: Payments Compliance Engagement Cyber Quant" at bounding box center [760, 347] width 1521 height 695
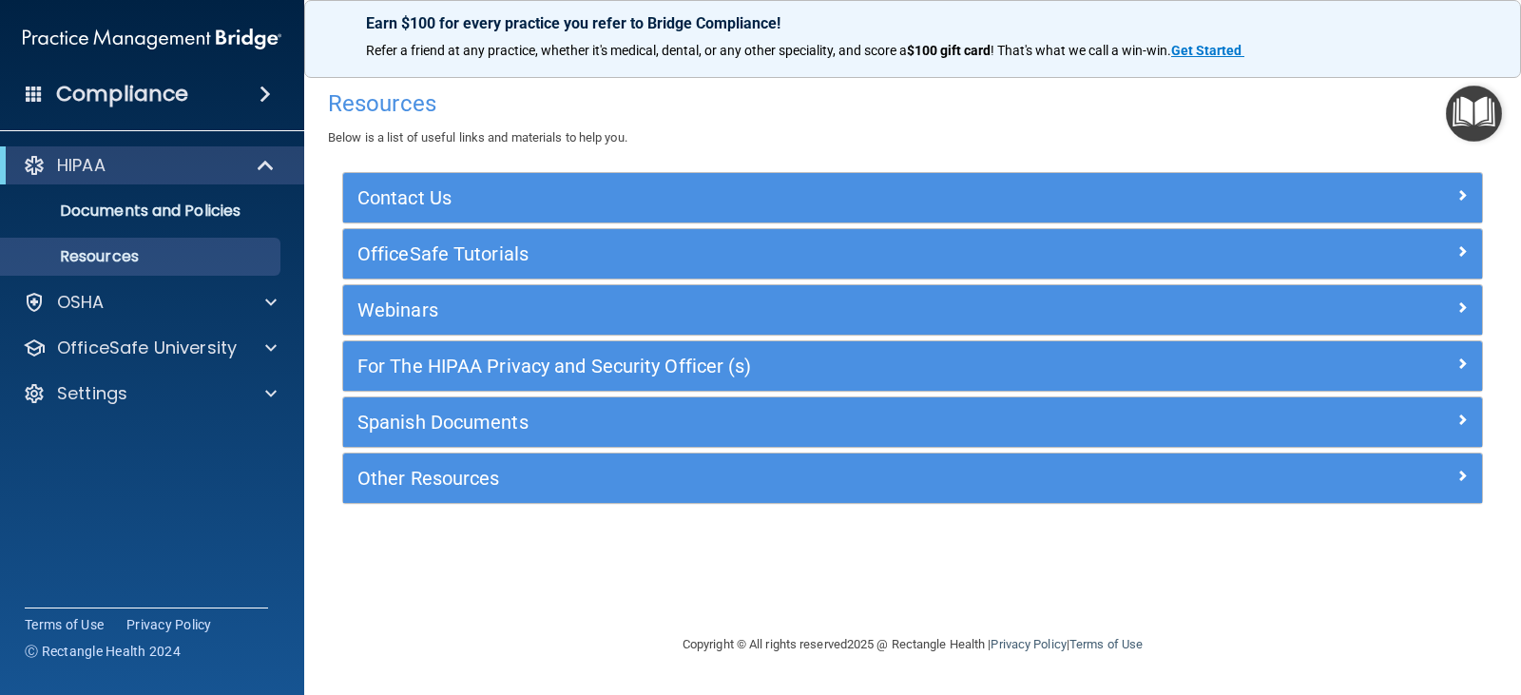
click at [174, 81] on h4 "Compliance" at bounding box center [122, 94] width 132 height 27
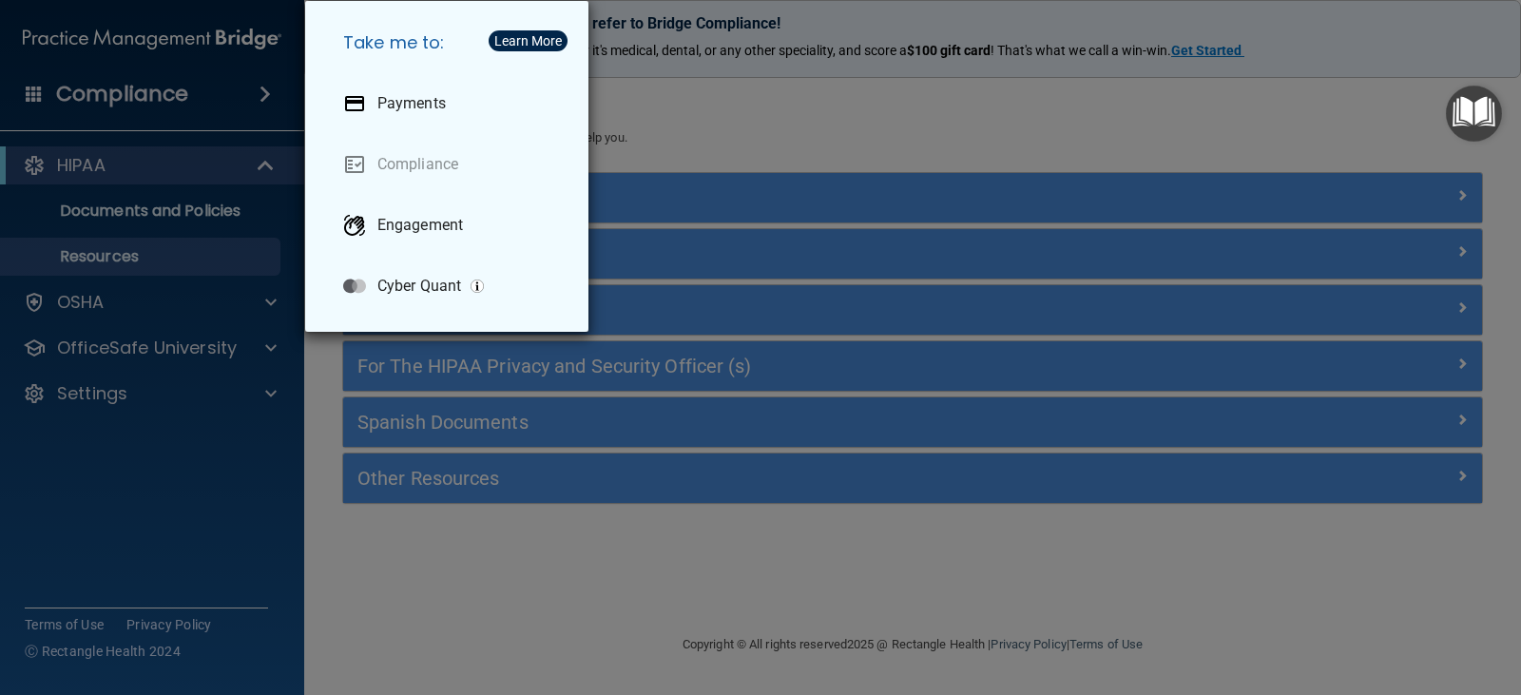
click at [752, 96] on div "Take me to: Payments Compliance Engagement Cyber Quant" at bounding box center [760, 347] width 1521 height 695
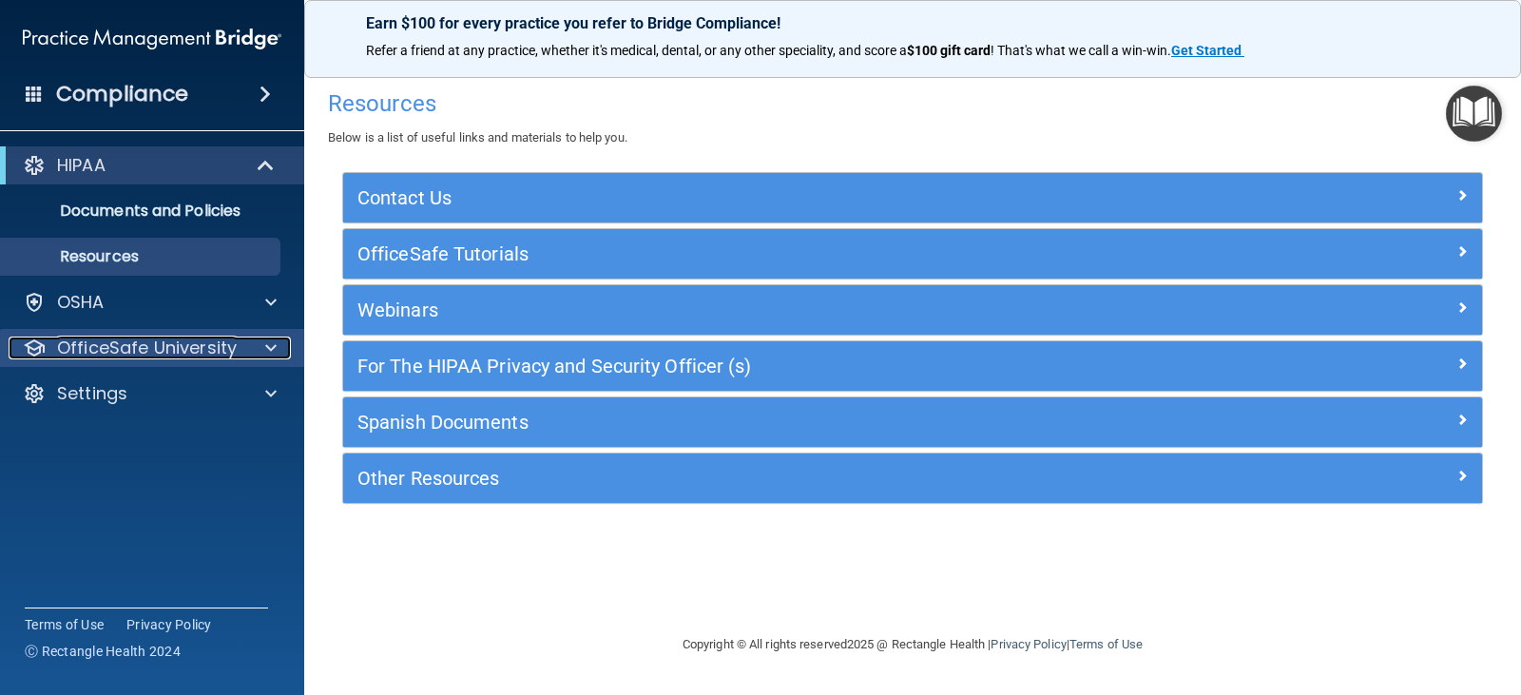
click at [251, 355] on div at bounding box center [268, 348] width 48 height 23
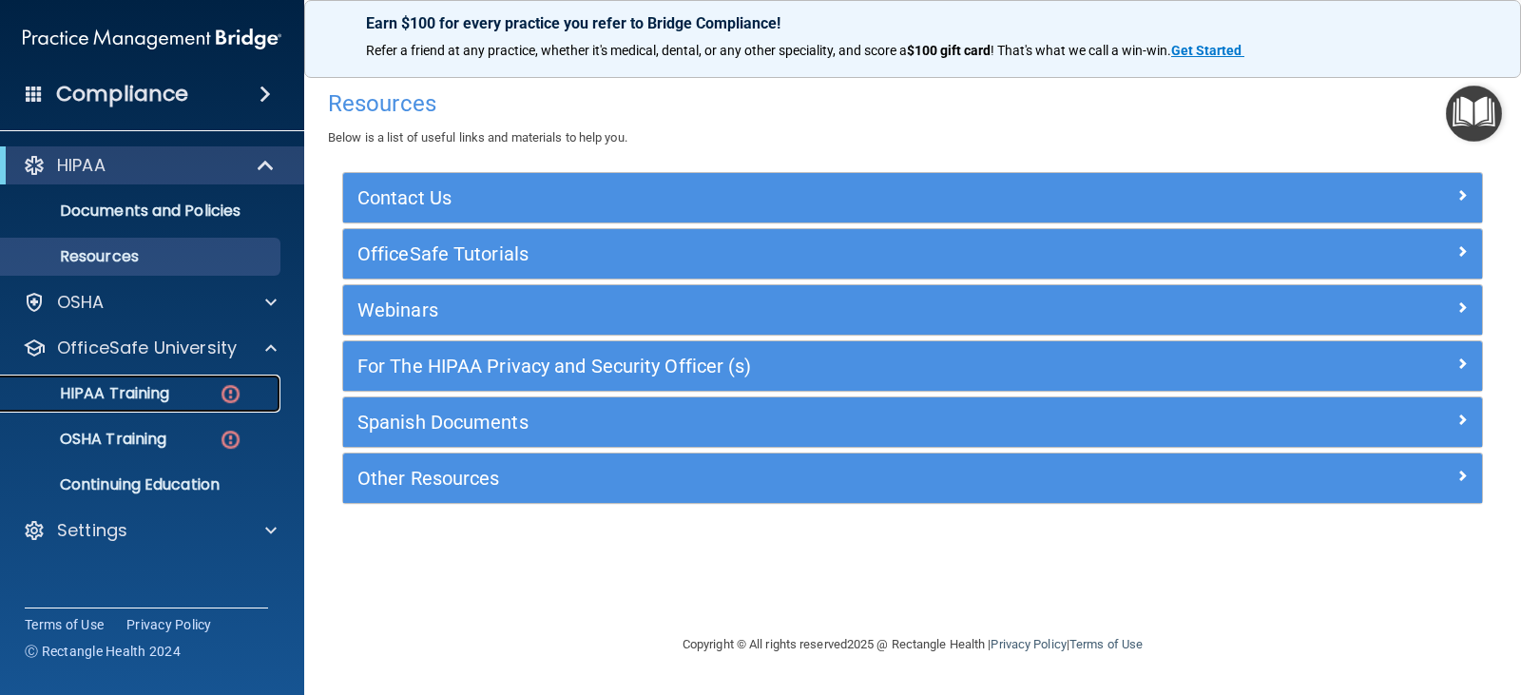
click at [225, 397] on img at bounding box center [231, 394] width 24 height 24
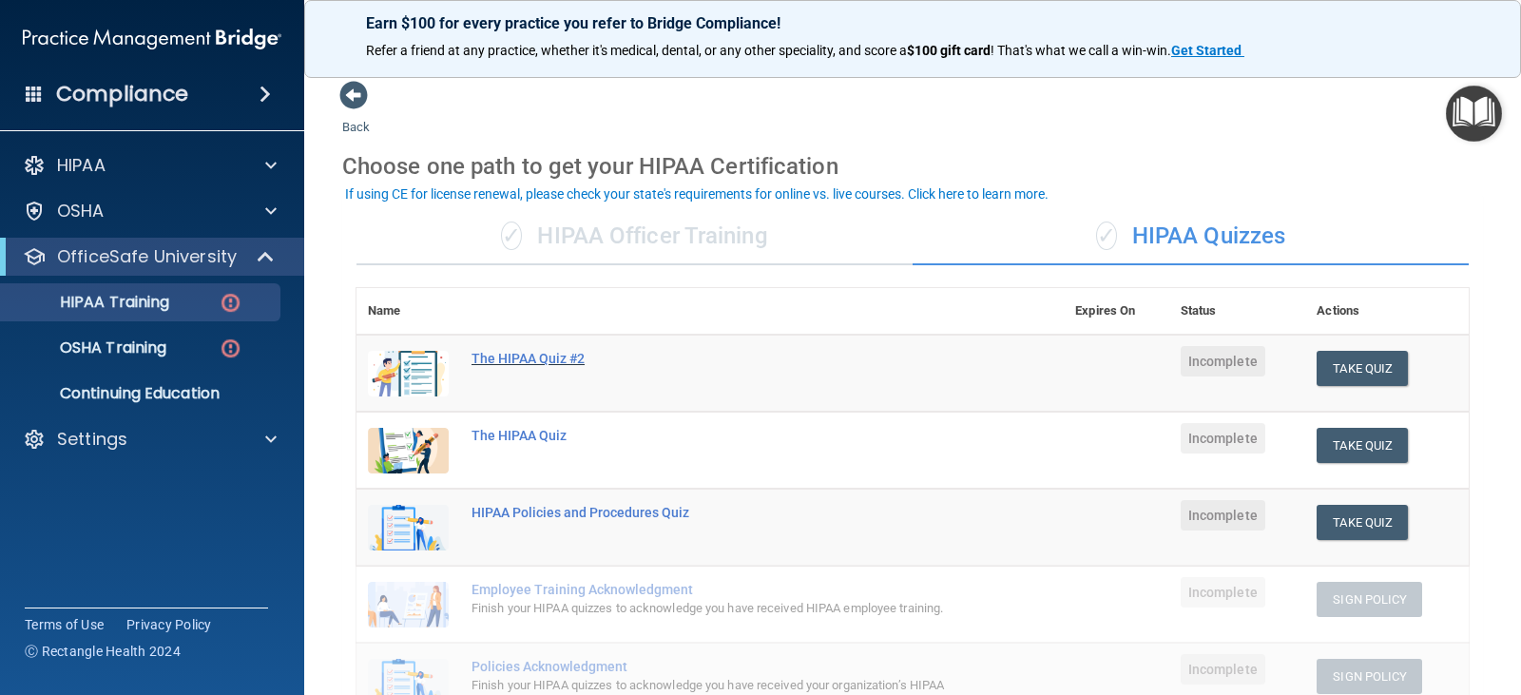
click at [504, 352] on div "The HIPAA Quiz #2" at bounding box center [720, 358] width 497 height 15
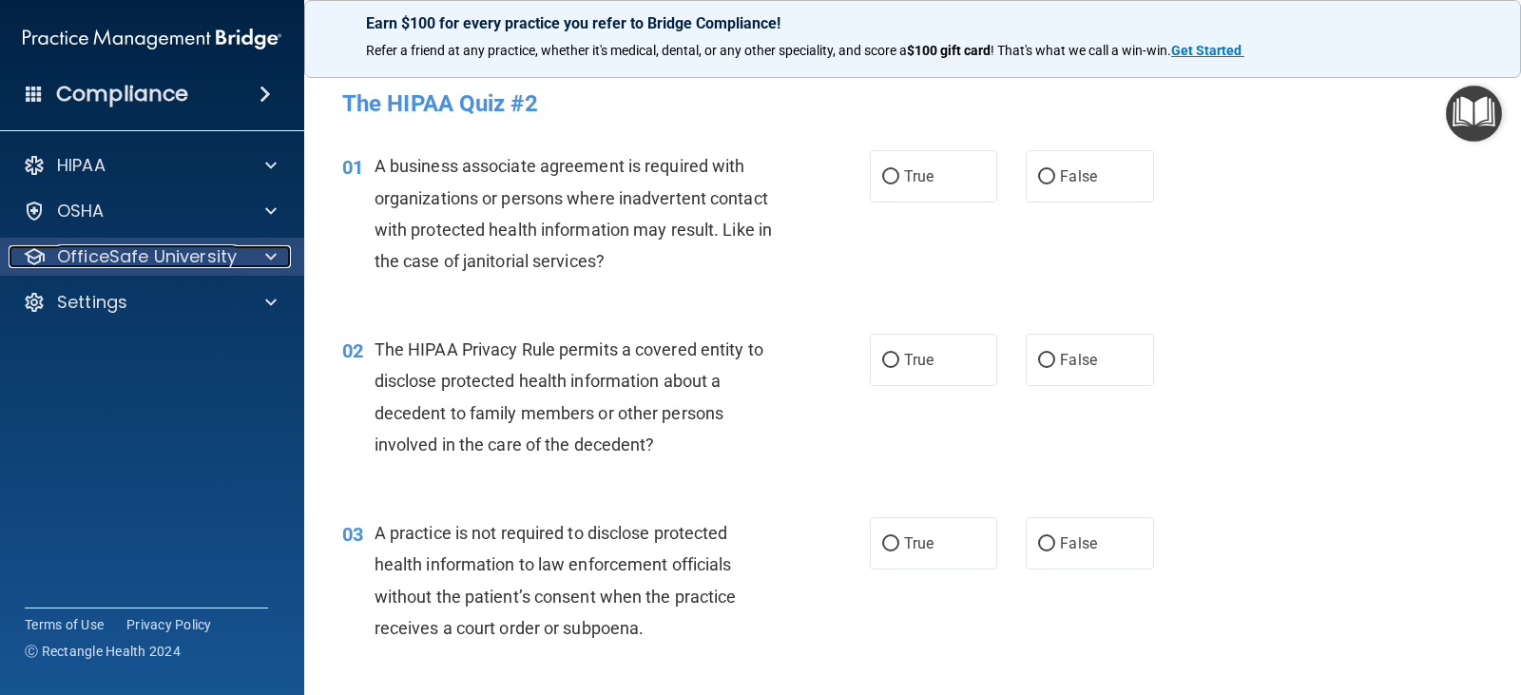
click at [130, 265] on p "OfficeSafe University" at bounding box center [147, 256] width 180 height 23
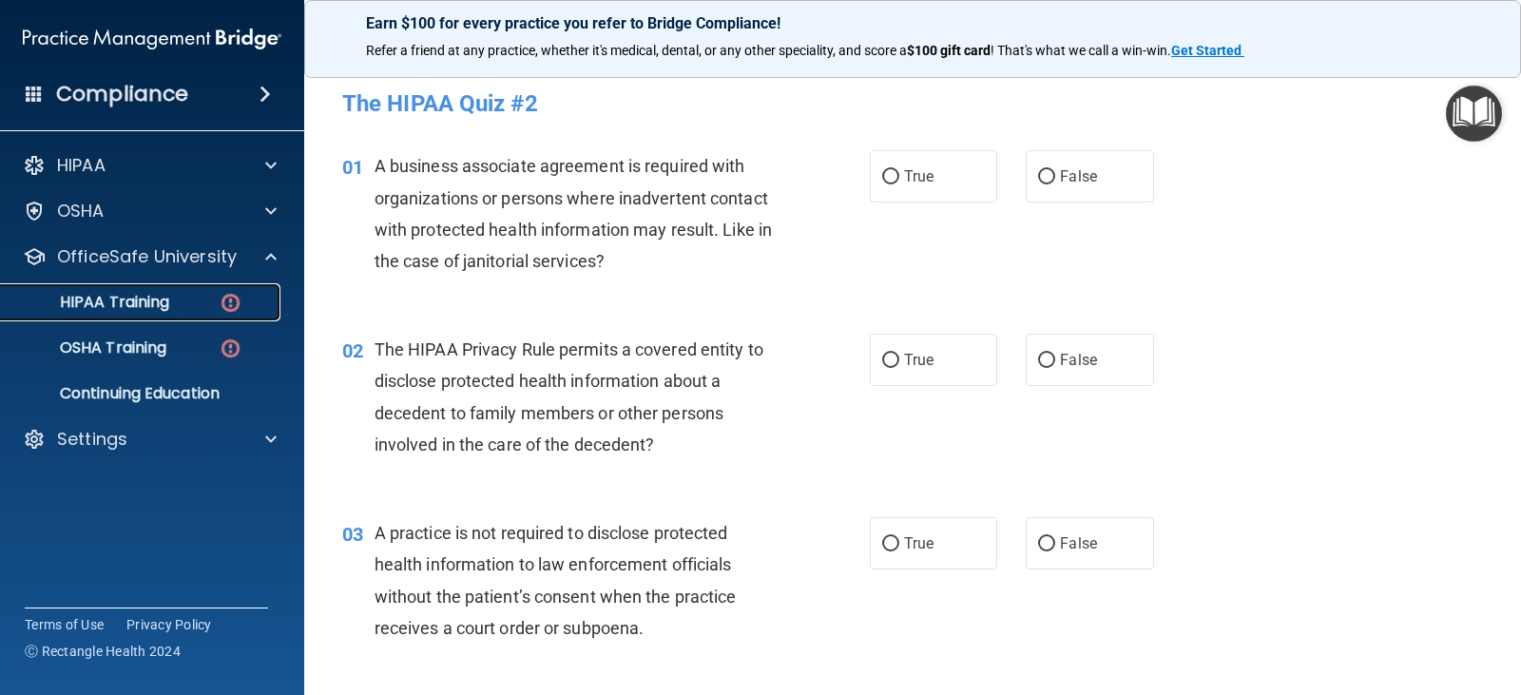
click at [140, 290] on link "HIPAA Training" at bounding box center [131, 302] width 300 height 38
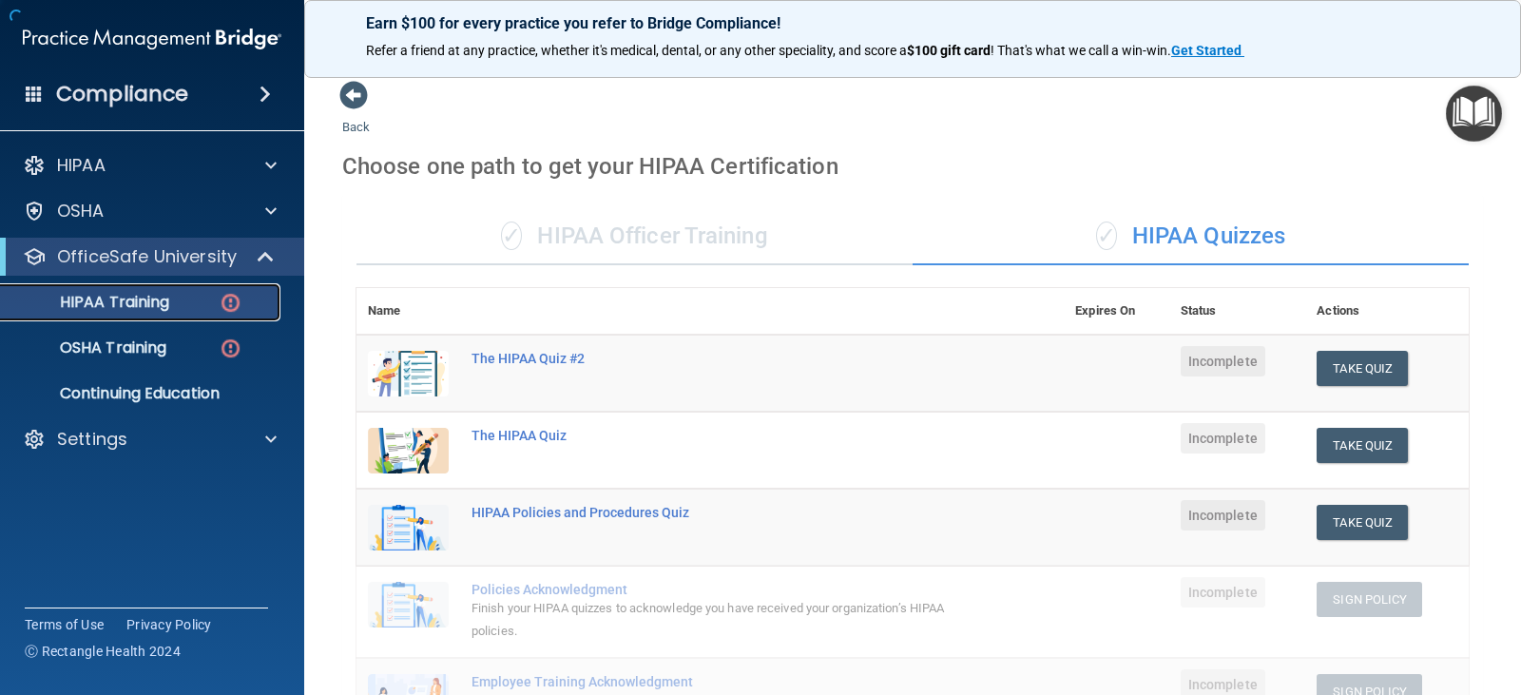
click at [144, 306] on p "HIPAA Training" at bounding box center [90, 302] width 157 height 19
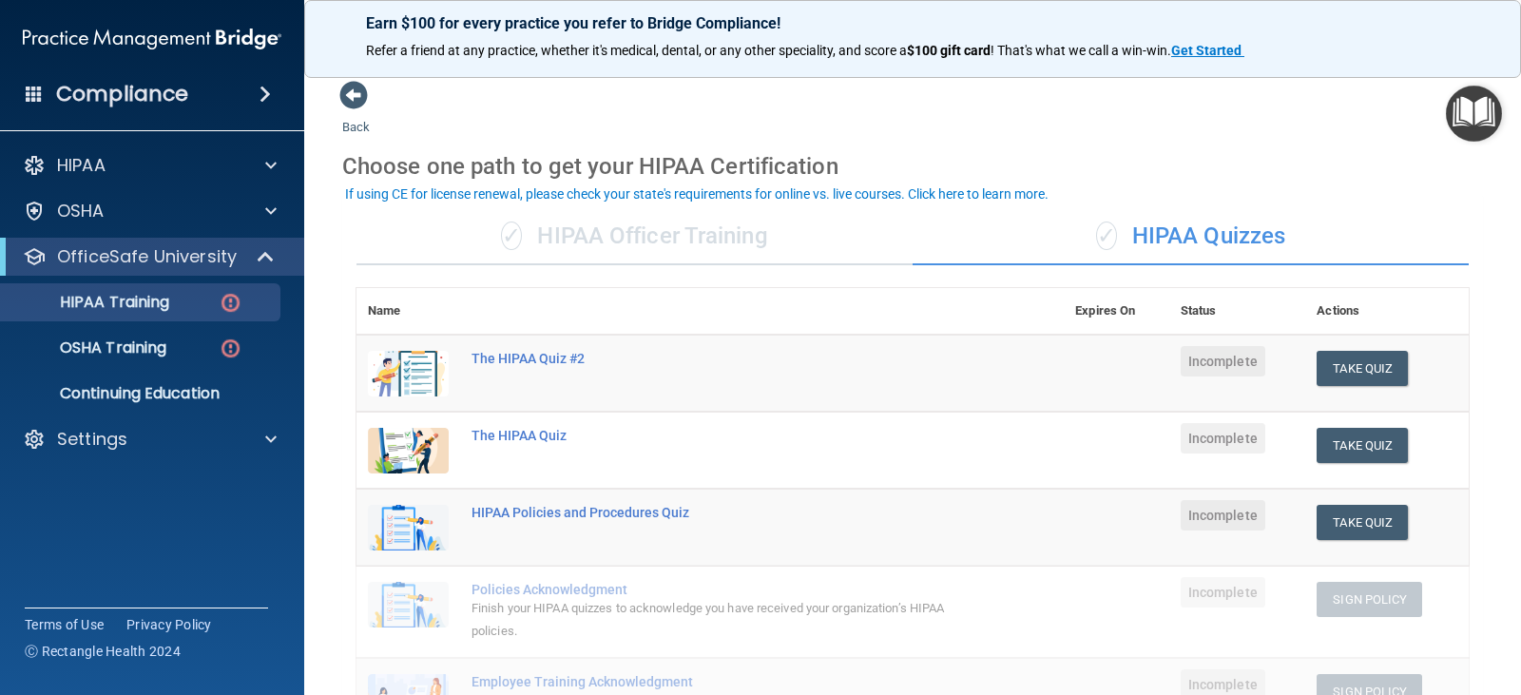
click at [418, 367] on img at bounding box center [408, 374] width 81 height 46
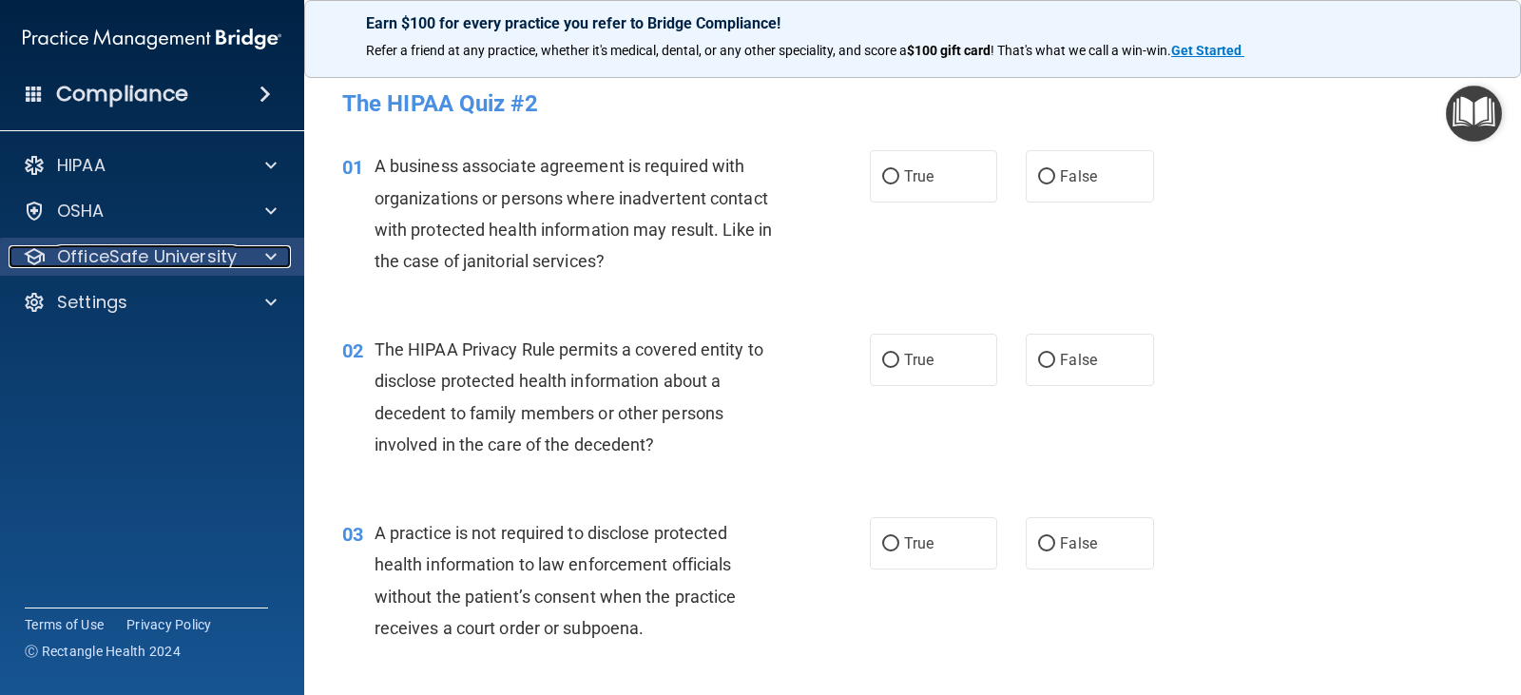
click at [109, 249] on p "OfficeSafe University" at bounding box center [147, 256] width 180 height 23
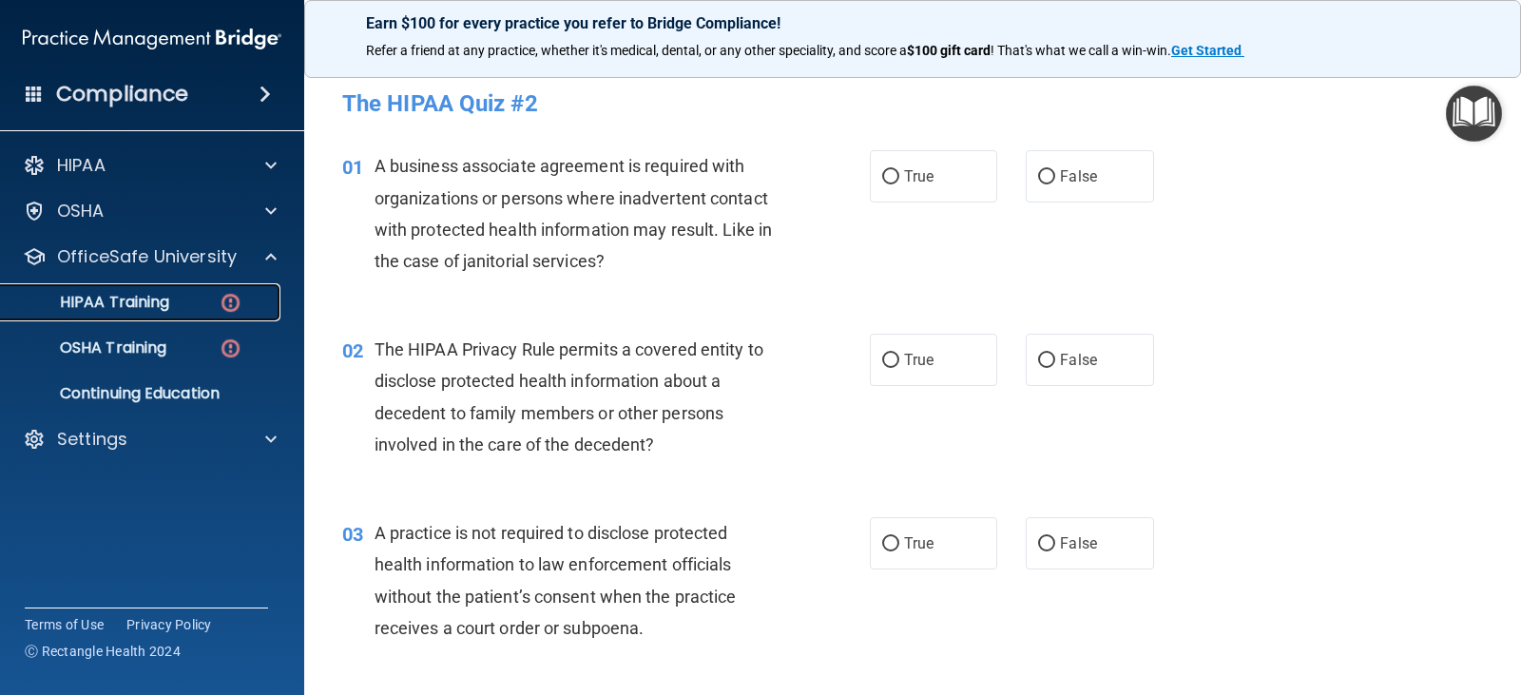
click at [204, 289] on link "HIPAA Training" at bounding box center [131, 302] width 300 height 38
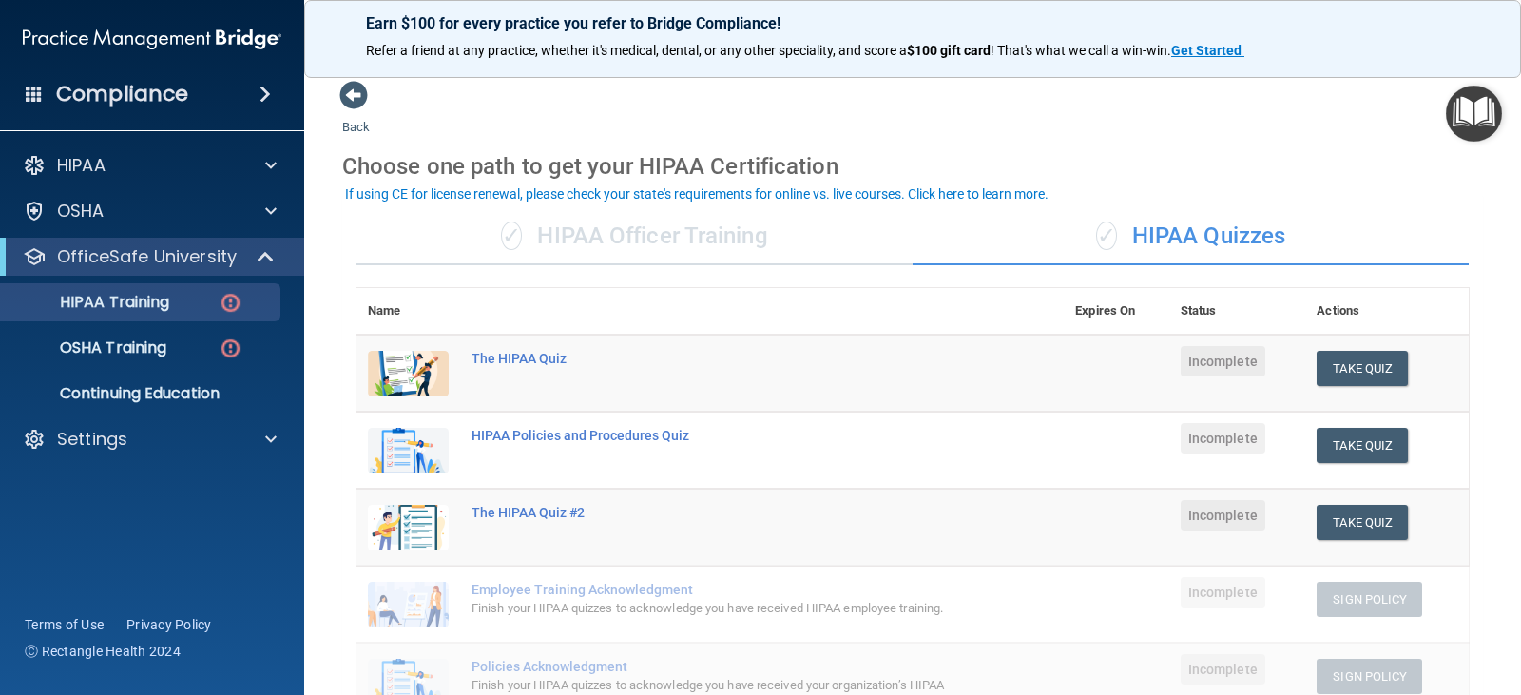
click at [553, 247] on div "✓ HIPAA Officer Training" at bounding box center [635, 236] width 556 height 57
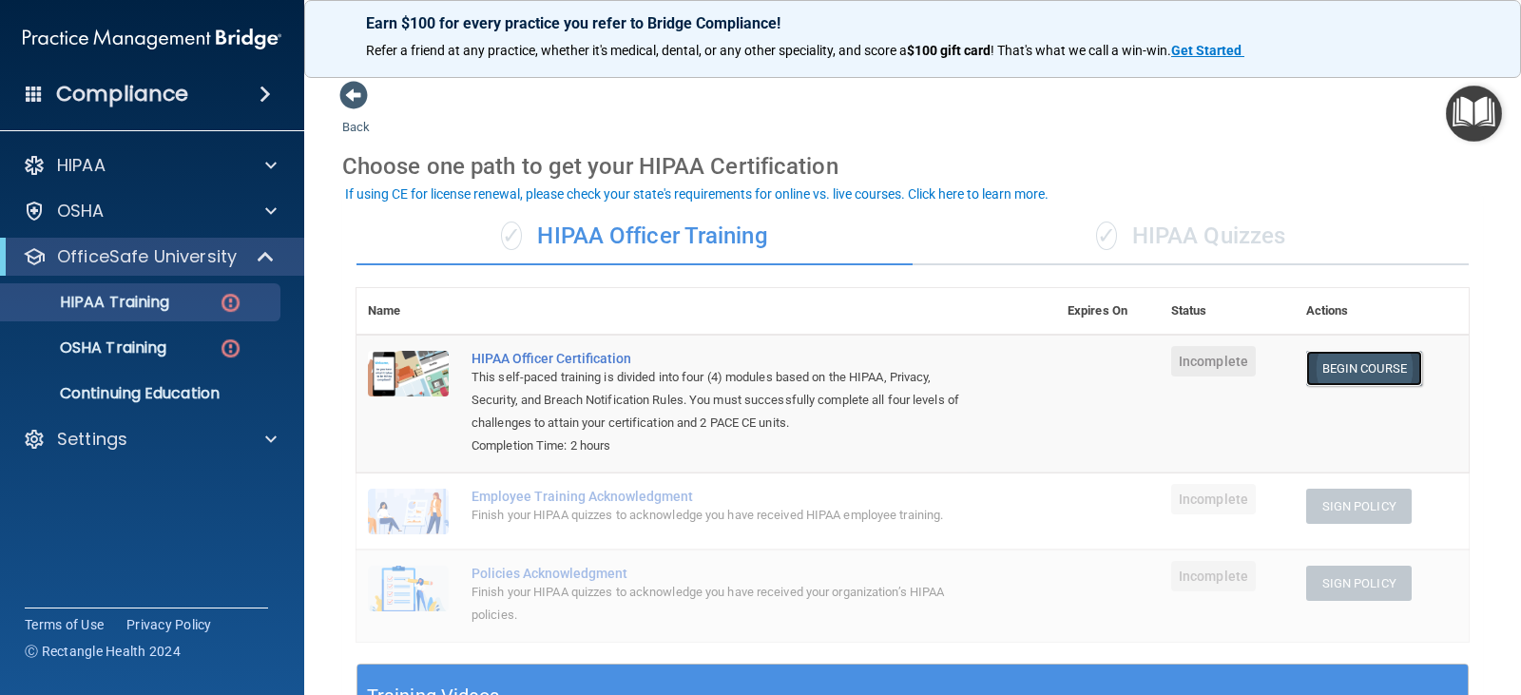
click at [1391, 361] on link "Begin Course" at bounding box center [1364, 368] width 116 height 35
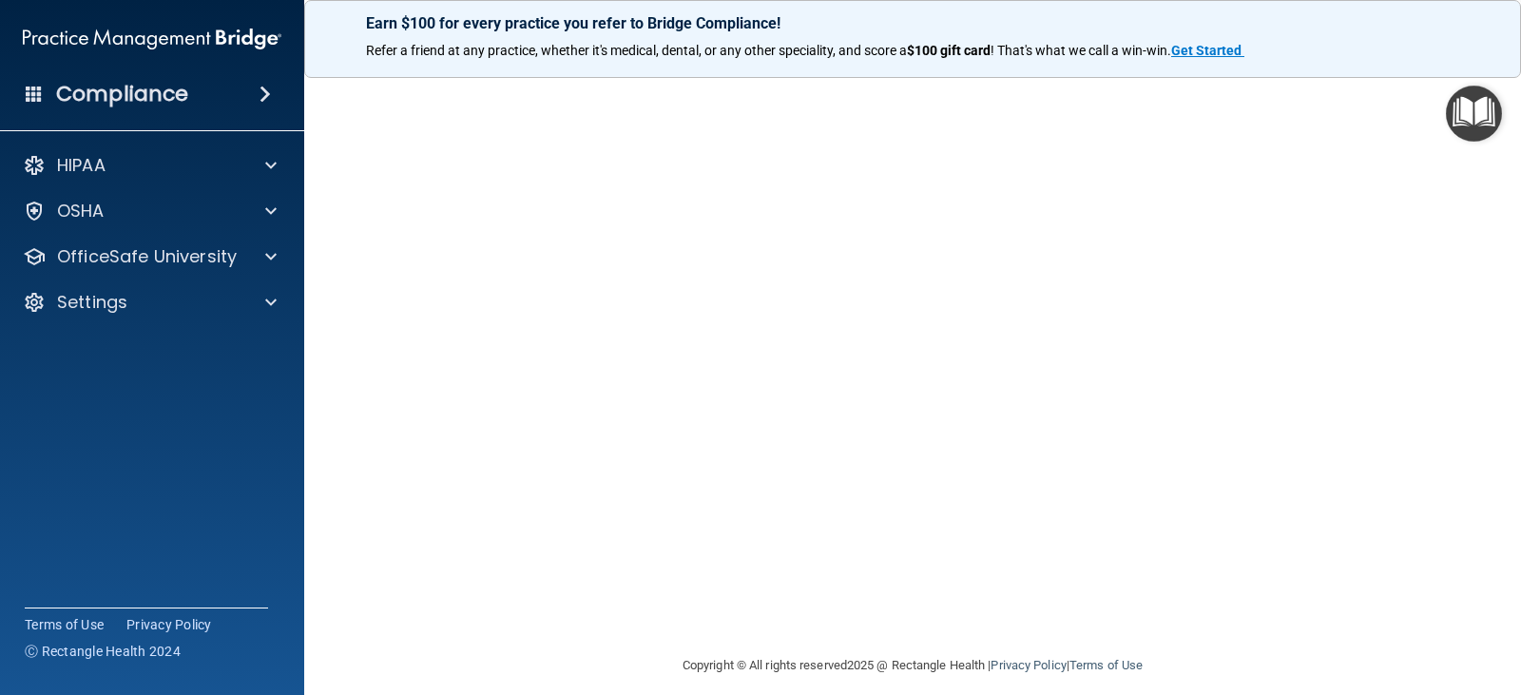
scroll to position [152, 0]
